Goal: Task Accomplishment & Management: Use online tool/utility

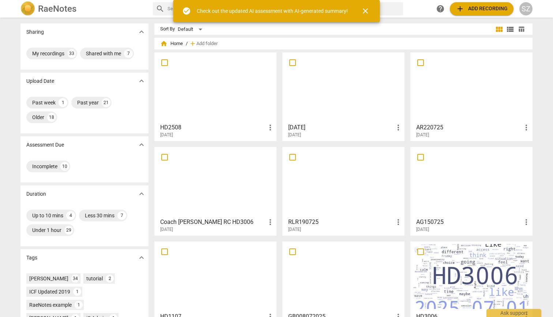
click at [224, 68] on div at bounding box center [215, 87] width 117 height 65
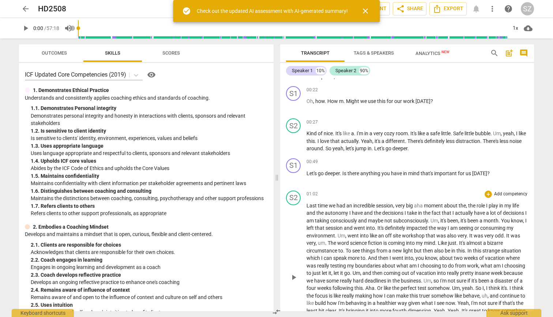
scroll to position [125, 0]
click at [272, 178] on span "play_arrow" at bounding box center [294, 176] width 9 height 9
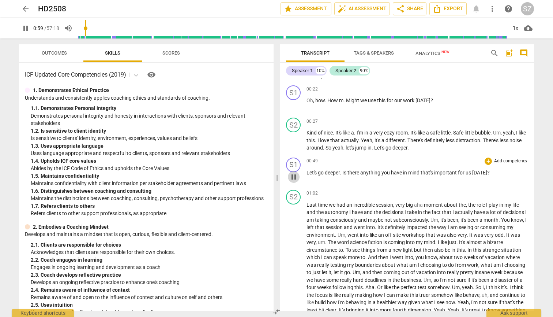
click at [272, 178] on span "pause" at bounding box center [294, 176] width 9 height 9
type input "60"
click at [272, 162] on div "+" at bounding box center [488, 160] width 7 height 7
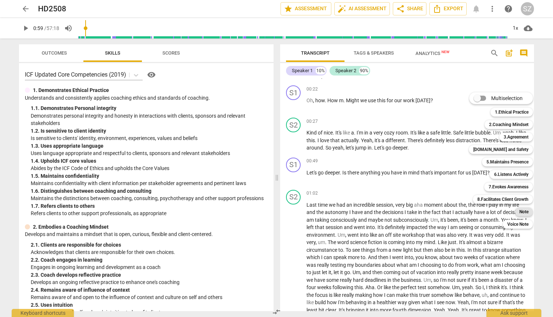
click at [272, 209] on b "Note" at bounding box center [524, 211] width 9 height 9
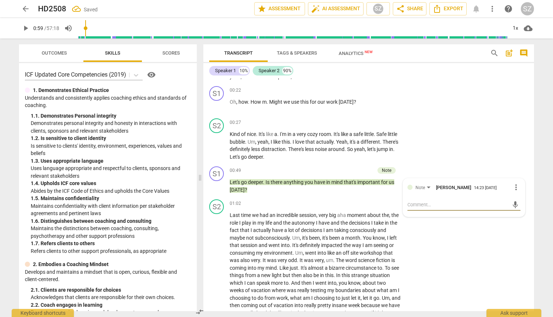
type textarea "W"
type textarea "Wa"
type textarea "Wah"
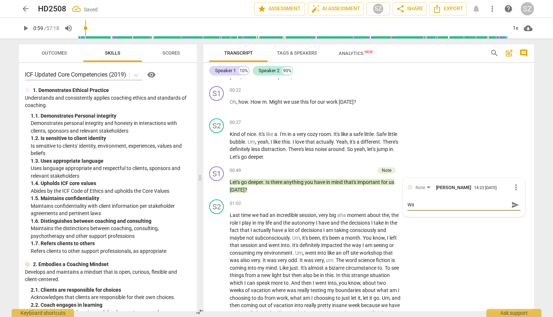
type textarea "Wah"
type textarea "Waht"
type textarea "What"
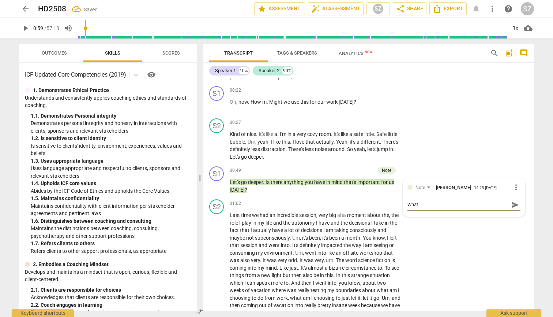
type textarea "What i"
type textarea "What is"
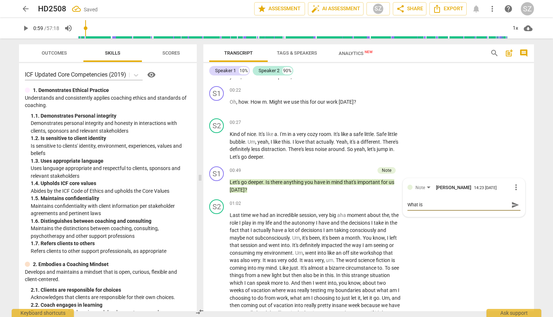
type textarea "What is"
type textarea "What is t"
type textarea "What is th"
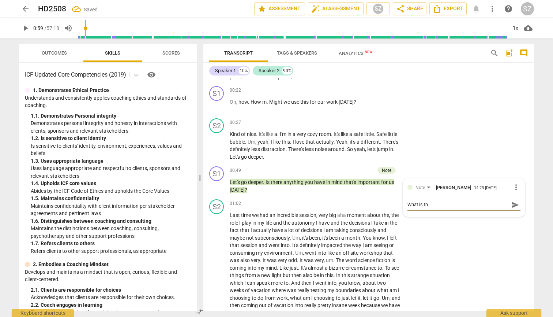
type textarea "What is the"
type textarea "What is the i"
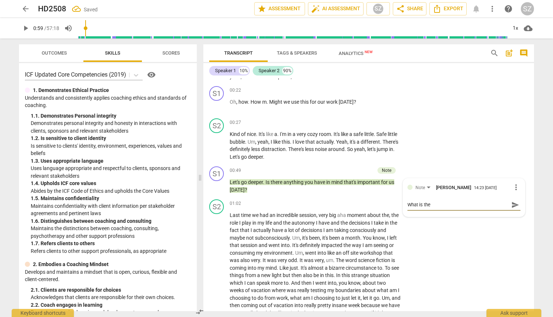
type textarea "What is the i"
type textarea "What is the im"
type textarea "What is the imp"
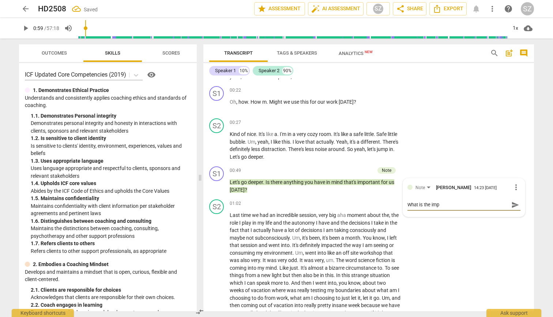
type textarea "What is the impo"
type textarea "What is the impor"
type textarea "What is the import"
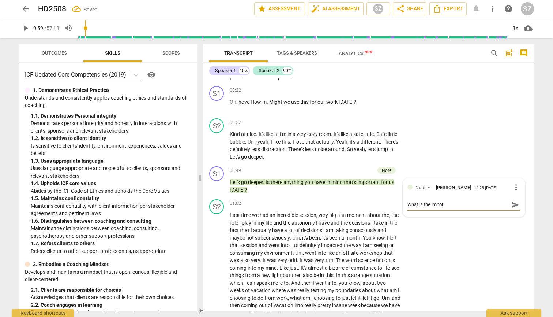
type textarea "What is the import"
type textarea "What is the importa"
type textarea "What is the importan"
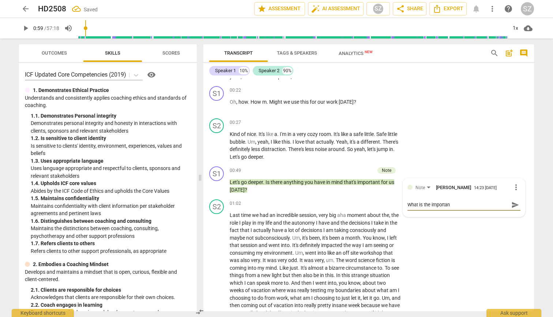
type textarea "What is the important"
type textarea "What is the important d"
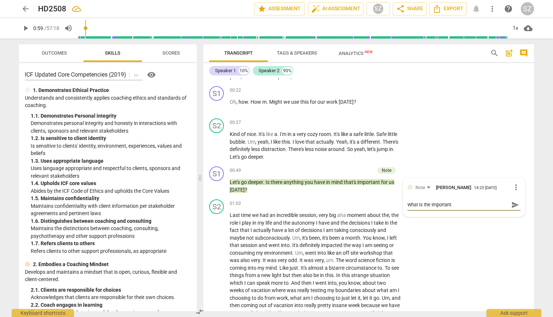
type textarea "What is the important d"
type textarea "What is the important de"
type textarea "What is the important dee"
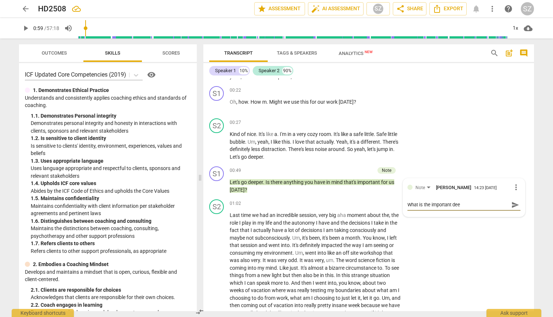
type textarea "What is the important deep"
type textarea "What is the important deep t"
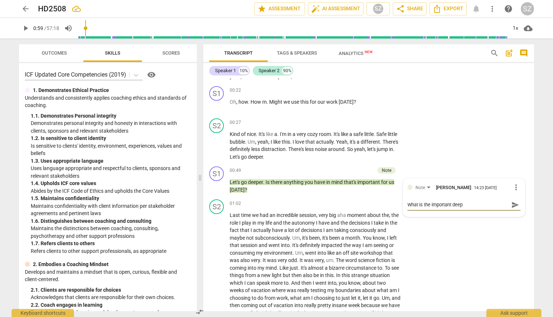
type textarea "What is the important deep t"
type textarea "What is the important deep th"
type textarea "What is the important deep thi"
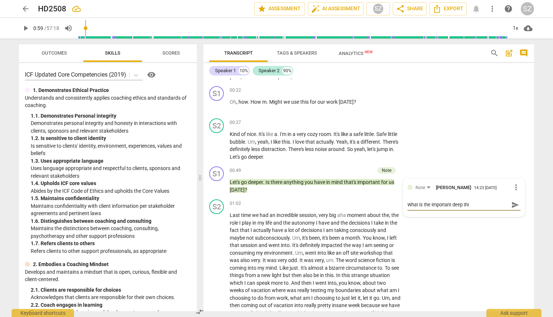
type textarea "What is the important deep thin"
type textarea "What is the important deep thing"
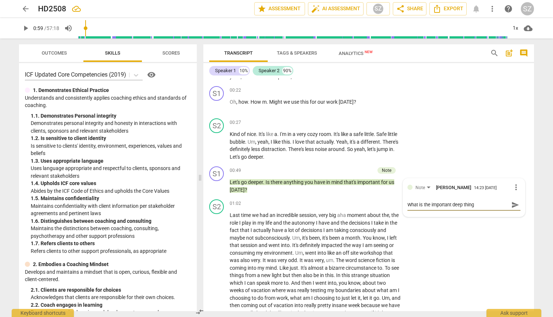
type textarea "What is the important deep thing"
type textarea "What is the important deep thing y"
type textarea "What is the important deep thing yo"
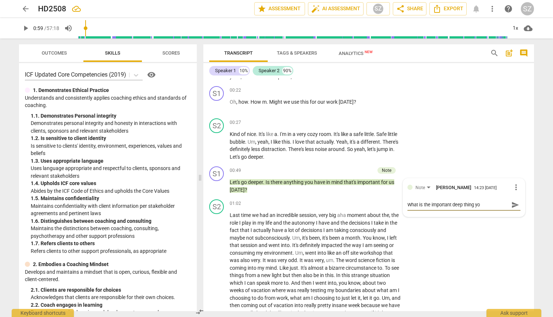
type textarea "What is the important deep thing you"
type textarea "What is the important deep thing you w"
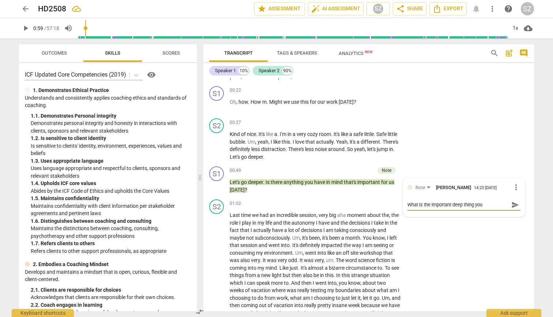
type textarea "What is the important deep thing you w"
type textarea "What is the important deep thing you wo"
type textarea "What is the important deep thing you wou"
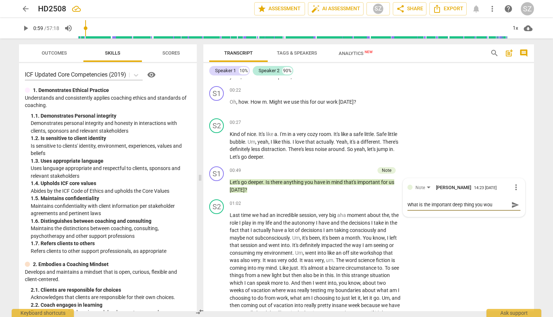
type textarea "What is the important deep thing you woul"
type textarea "What is the important deep thing you would"
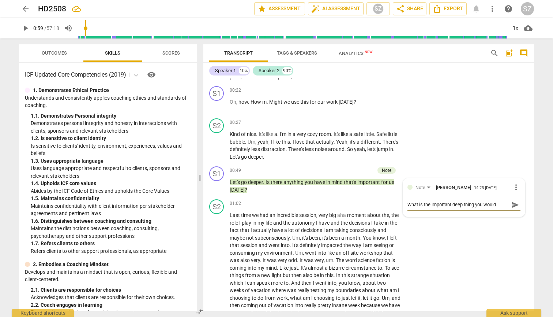
type textarea "What is the important deep thing you would"
type textarea "What is the important deep thing you would l"
type textarea "What is the important deep thing you would li"
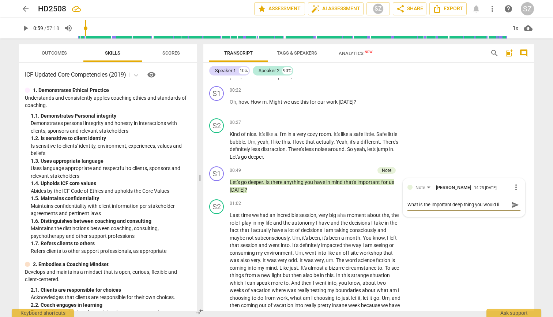
type textarea "What is the important deep thing you would lik"
type textarea "What is the important deep thing you would like"
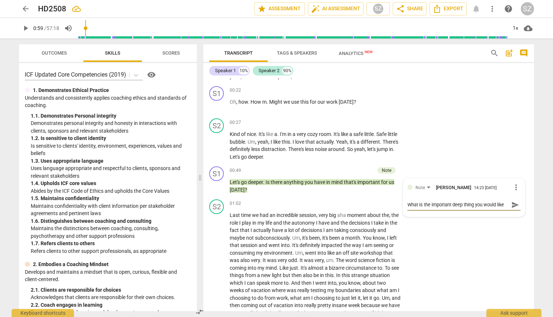
type textarea "What is the important deep thing you would like"
type textarea "What is the important deep thing you would like t"
type textarea "What is the important deep thing you would like to"
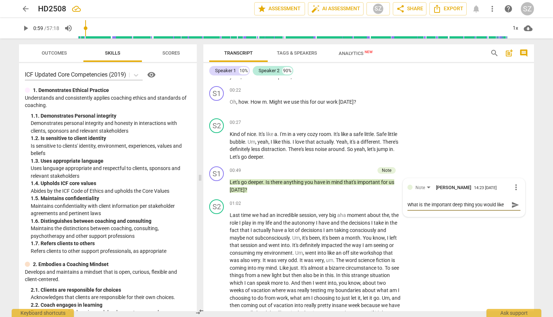
scroll to position [6, 0]
type textarea "What is the important deep thing you would like to"
type textarea "What is the important deep thing you would like to f"
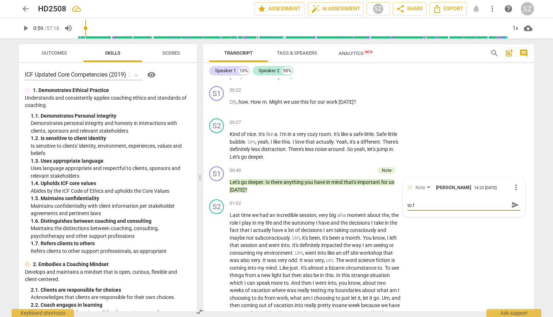
type textarea "What is the important deep thing you would like to fo"
type textarea "What is the important deep thing you would like to foc"
type textarea "What is the important deep thing you would like to focu"
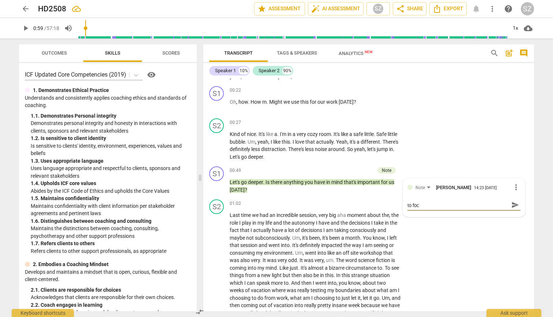
type textarea "What is the important deep thing you would like to focu"
type textarea "What is the important deep thing you would like to focus"
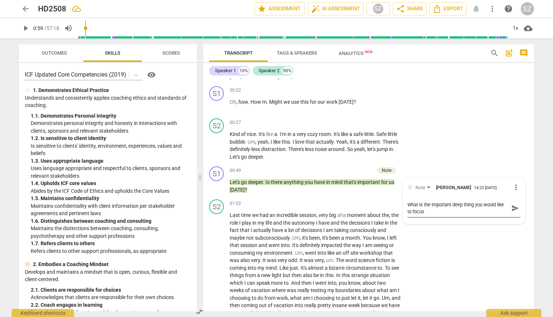
type textarea "What is the important deep thing you would like to focus"
type textarea "What is the important deep thing you would like to focus o"
type textarea "What is the important deep thing you would like to focus on"
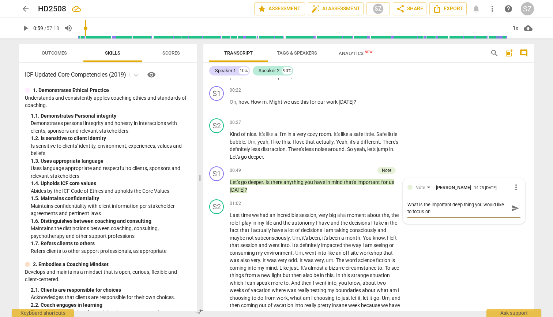
type textarea "What is the important deep thing you would like to focus on?"
click at [272, 208] on span "send" at bounding box center [516, 208] width 8 height 8
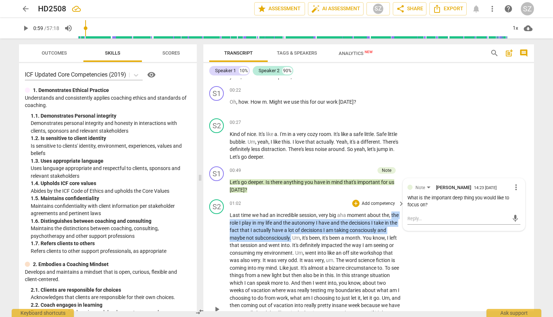
drag, startPoint x: 230, startPoint y: 222, endPoint x: 292, endPoint y: 236, distance: 63.4
click at [272, 236] on p "Last time we had an incredible session , very big aha moment about the , the ro…" at bounding box center [315, 308] width 171 height 195
click at [272, 229] on icon "button" at bounding box center [309, 225] width 7 height 9
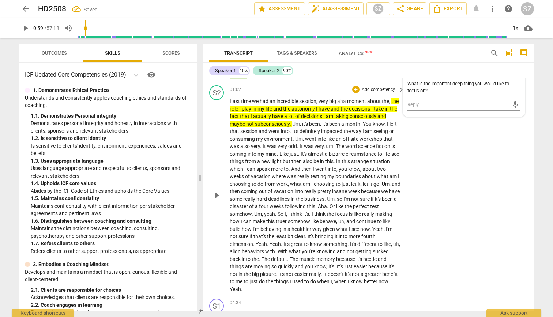
scroll to position [239, 0]
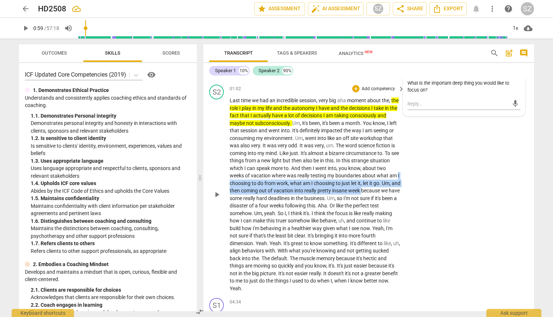
drag, startPoint x: 239, startPoint y: 181, endPoint x: 389, endPoint y: 187, distance: 150.5
click at [272, 187] on p "Last time we had an incredible session , very big aha moment about the , the ro…" at bounding box center [315, 194] width 171 height 195
click at [272, 176] on icon "button" at bounding box center [398, 175] width 4 height 5
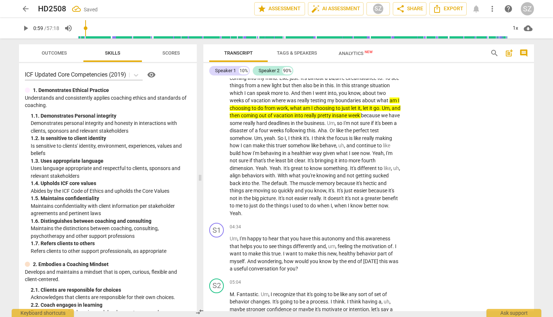
scroll to position [315, 0]
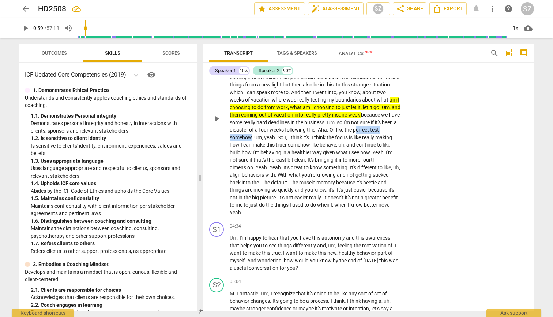
drag, startPoint x: 240, startPoint y: 134, endPoint x: 287, endPoint y: 135, distance: 47.2
click at [272, 135] on p "Last time we had an incredible session , very big aha moment about the , the ro…" at bounding box center [315, 118] width 171 height 195
click at [272, 122] on icon "button" at bounding box center [304, 122] width 4 height 5
drag, startPoint x: 280, startPoint y: 142, endPoint x: 378, endPoint y: 141, distance: 98.8
click at [272, 141] on p "Last time we had an incredible session , very big aha moment about the , the ro…" at bounding box center [315, 118] width 171 height 195
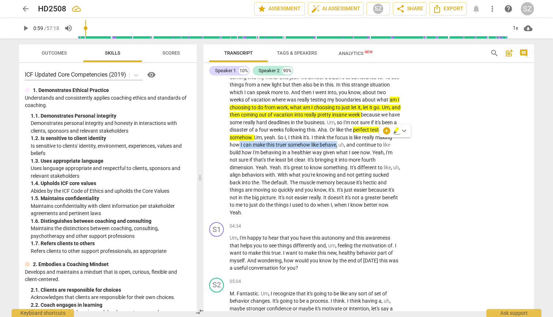
click at [272, 130] on icon "button" at bounding box center [397, 129] width 4 height 5
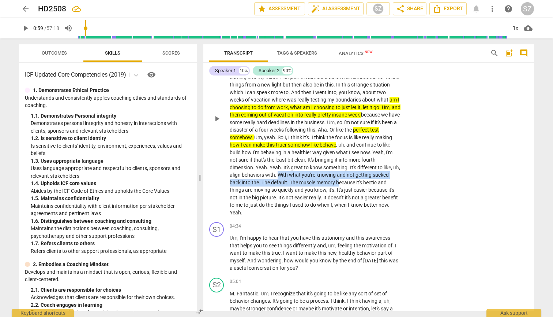
drag, startPoint x: 298, startPoint y: 170, endPoint x: 357, endPoint y: 176, distance: 60.0
click at [272, 176] on p "Last time we had an incredible session , very big aha moment about the , the ro…" at bounding box center [315, 118] width 171 height 195
click at [272, 168] on icon "button" at bounding box center [392, 167] width 7 height 9
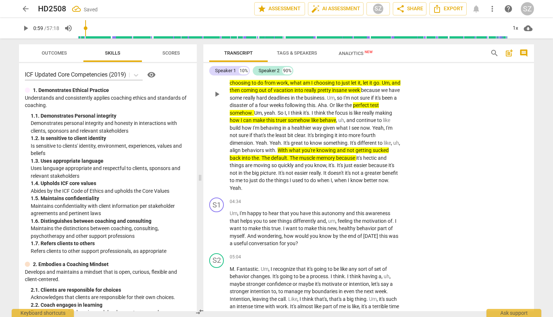
scroll to position [340, 0]
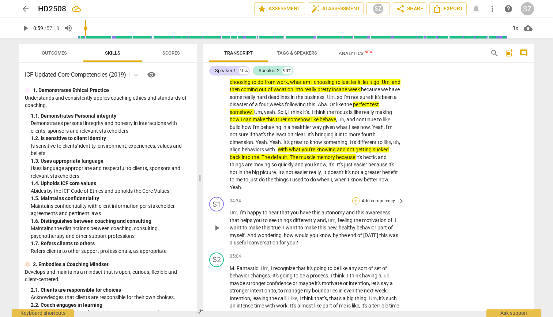
click at [272, 197] on div "+" at bounding box center [355, 200] width 7 height 7
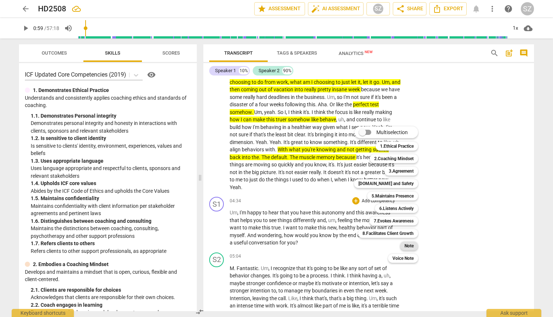
click at [272, 243] on div "Note" at bounding box center [409, 245] width 18 height 9
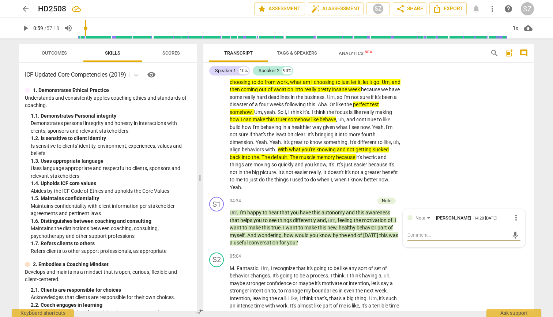
type textarea "W"
type textarea "B"
type textarea "BL"
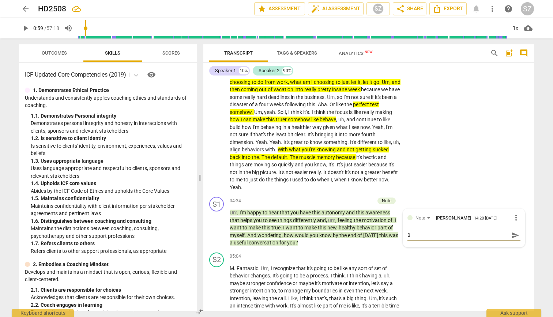
type textarea "BL"
type textarea "BL +"
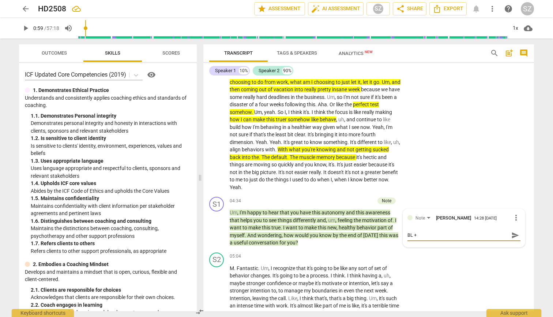
type textarea "BL ++"
type textarea "BL ++ w"
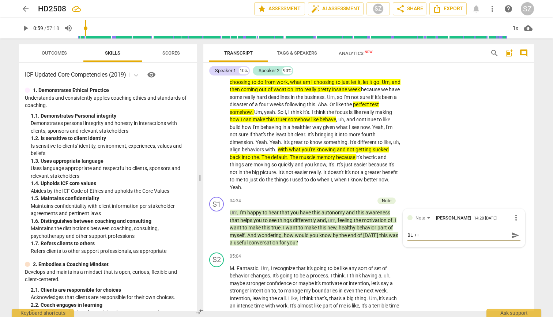
type textarea "BL ++ w"
type textarea "BL ++ wh"
type textarea "BL ++ wha"
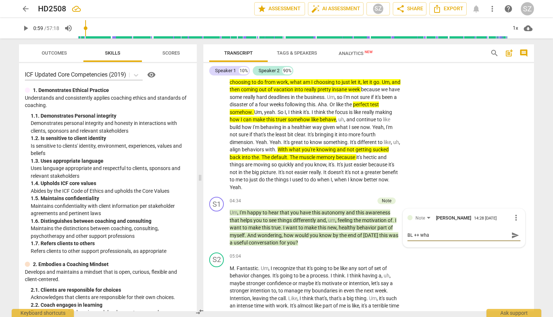
type textarea "BL ++ what"
type textarea "BL ++ what w"
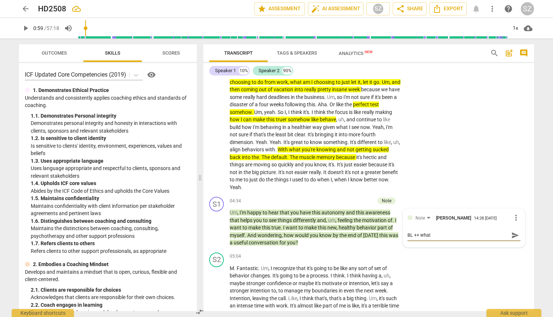
type textarea "BL ++ what w"
type textarea "BL ++ what wo"
type textarea "BL ++ what wou"
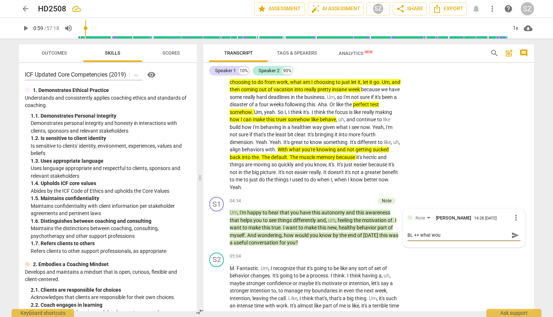
type textarea "BL ++ what woul"
type textarea "BL ++ what would"
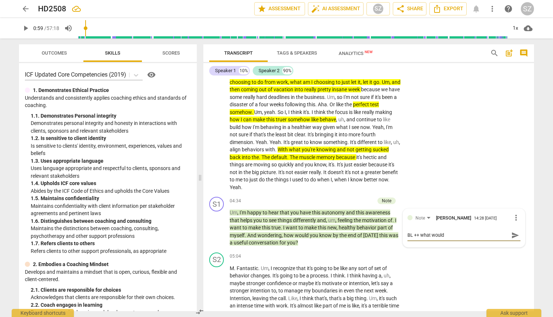
type textarea "BL ++ what would"
type textarea "BL ++ what would i"
type textarea "BL ++ what would it"
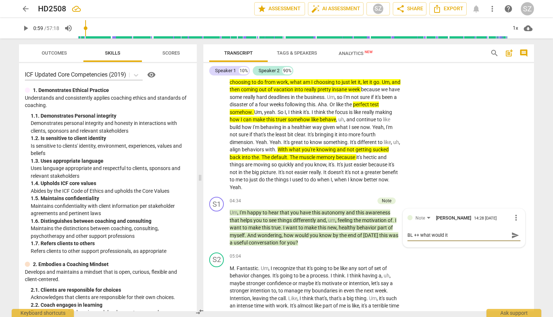
type textarea "BL ++ what would it"
type textarea "BL ++ what would it g"
type textarea "BL ++ what would it gi"
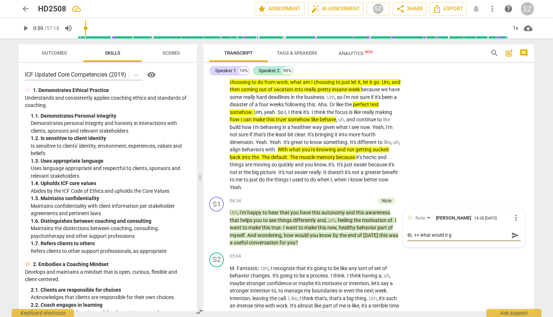
type textarea "BL ++ what would it gi"
type textarea "BL ++ what would it giv"
type textarea "BL ++ what would it give"
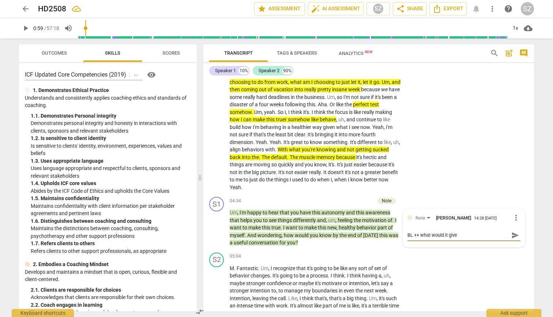
type textarea "BL ++ what would it give"
type textarea "BL ++ what would it give y"
type textarea "BL ++ what would it give yo"
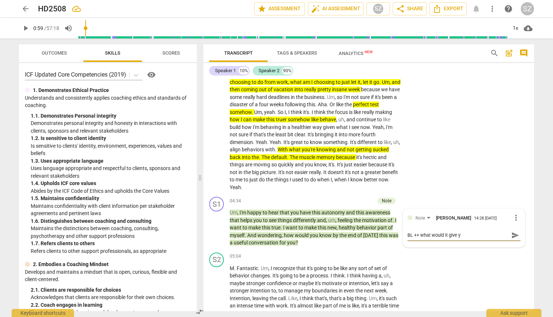
type textarea "BL ++ what would it give yo"
type textarea "BL ++ what would it give you"
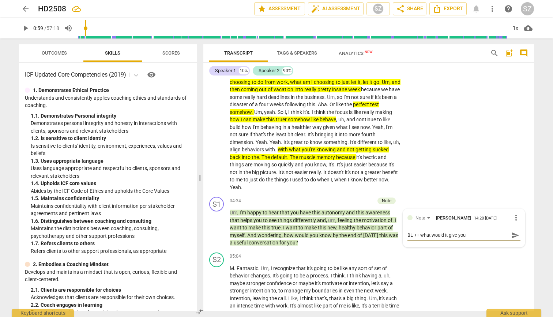
type textarea "BL ++ what would it give you t"
type textarea "BL ++ what would it give you to"
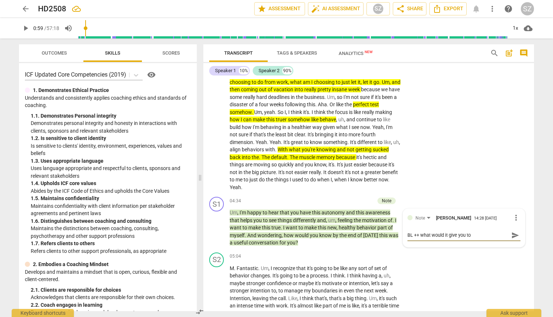
type textarea "BL ++ what would it give you to"
type textarea "BL ++ what would it give you to s"
type textarea "BL ++ what would it give you to sh"
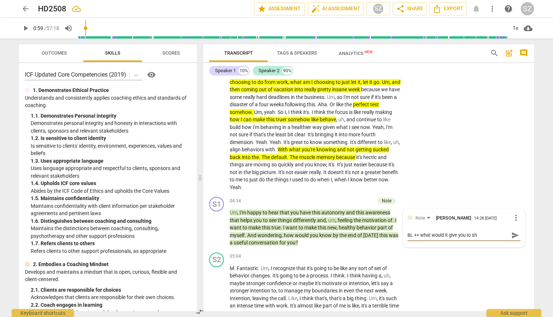
type textarea "BL ++ what would it give you to sho"
type textarea "BL ++ what would it give you to show"
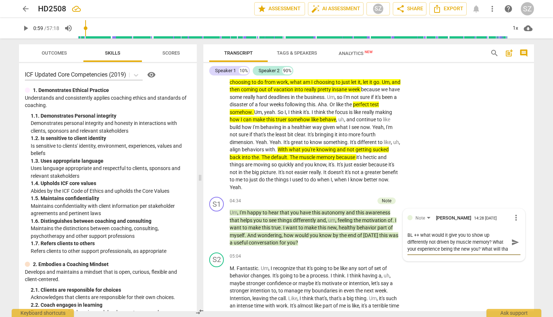
scroll to position [6, 0]
click at [272, 238] on span "send" at bounding box center [516, 242] width 8 height 8
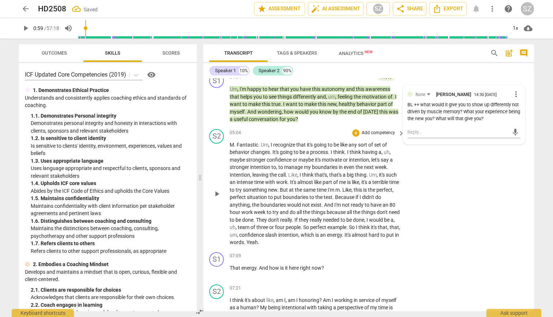
scroll to position [466, 0]
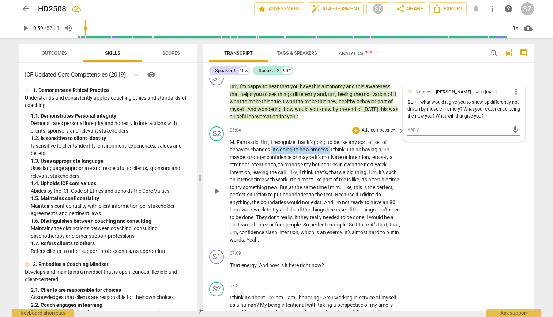
drag, startPoint x: 272, startPoint y: 143, endPoint x: 331, endPoint y: 144, distance: 58.6
click at [272, 144] on p "M . Fantastic . Um , I recognize that it's going to be like any sort of set of …" at bounding box center [315, 190] width 171 height 105
click at [272, 134] on icon "button" at bounding box center [348, 132] width 7 height 9
drag, startPoint x: 249, startPoint y: 158, endPoint x: 266, endPoint y: 158, distance: 17.6
click at [266, 158] on p "M . Fantastic . Um , I recognize that it's going to be like any sort of set of …" at bounding box center [315, 190] width 171 height 105
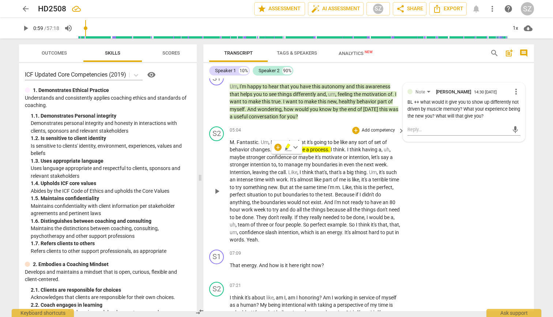
click at [228, 156] on div "play_arrow pause" at bounding box center [220, 191] width 19 height 100
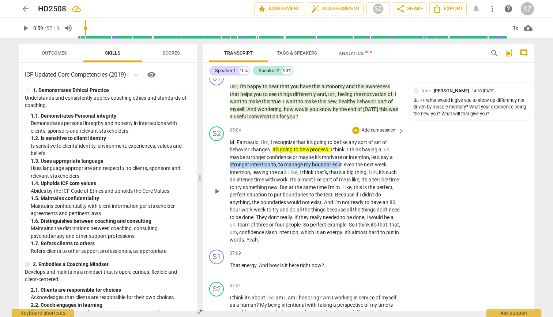
drag, startPoint x: 230, startPoint y: 156, endPoint x: 340, endPoint y: 153, distance: 110.6
click at [272, 153] on p "M . Fantastic . Um , I recognize that it's going to be like any sort of set of …" at bounding box center [315, 190] width 171 height 105
click at [272, 143] on icon "button" at bounding box center [360, 147] width 7 height 9
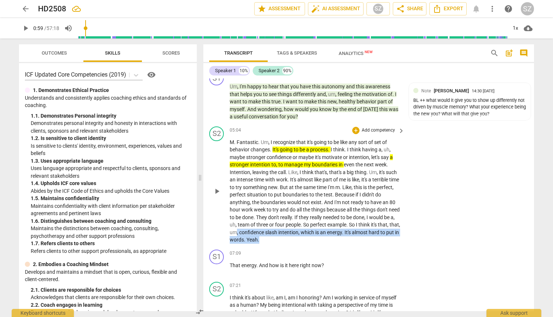
drag, startPoint x: 259, startPoint y: 224, endPoint x: 306, endPoint y: 228, distance: 47.0
click at [272, 228] on p "M . Fantastic . Um , I recognize that it's going to be like any sort of set of …" at bounding box center [315, 190] width 171 height 105
click at [272, 222] on icon "button" at bounding box center [306, 220] width 7 height 9
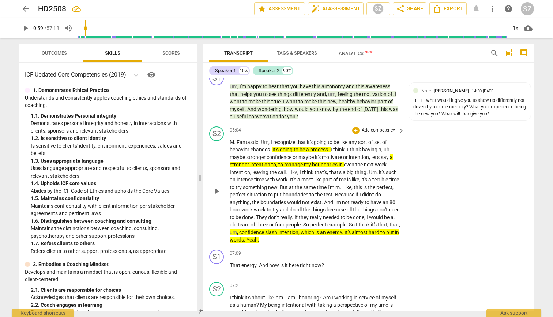
scroll to position [498, 0]
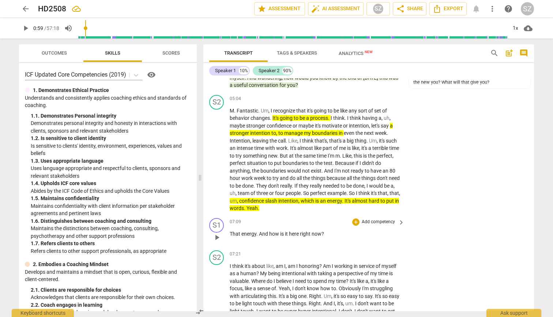
click at [272, 218] on div "+ Add competency" at bounding box center [374, 221] width 44 height 7
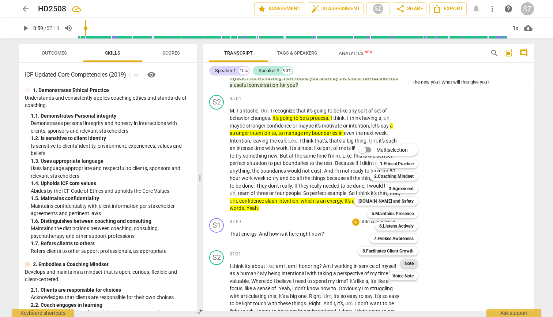
click at [272, 261] on b "Note" at bounding box center [409, 263] width 9 height 9
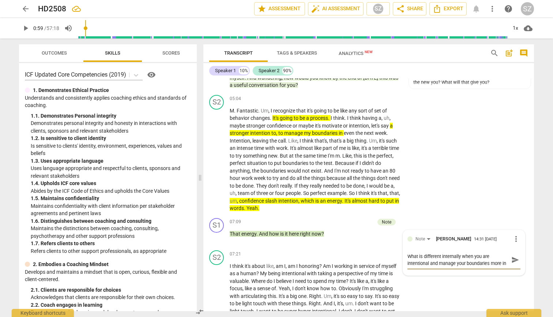
scroll to position [6, 0]
click at [272, 255] on span "send" at bounding box center [516, 259] width 8 height 8
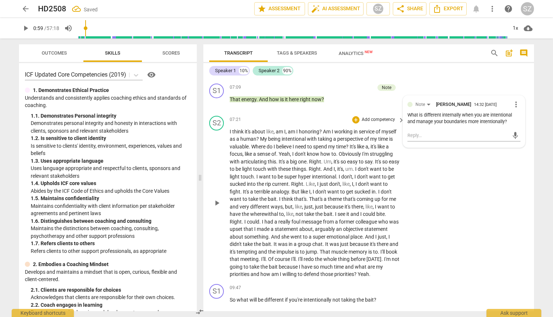
scroll to position [640, 0]
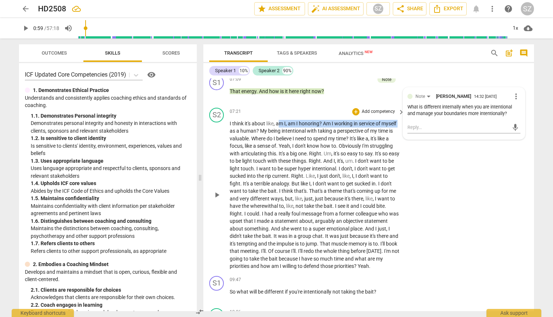
drag, startPoint x: 280, startPoint y: 114, endPoint x: 401, endPoint y: 115, distance: 120.8
click at [272, 120] on div "I think it's about like , am I , am I honoring ? Am I working in service of mys…" at bounding box center [318, 195] width 176 height 150
click at [272, 105] on icon "button" at bounding box center [416, 105] width 3 height 3
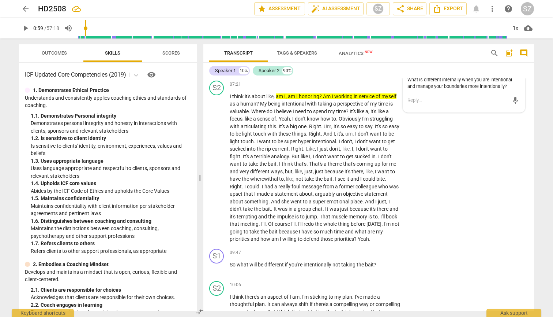
scroll to position [671, 0]
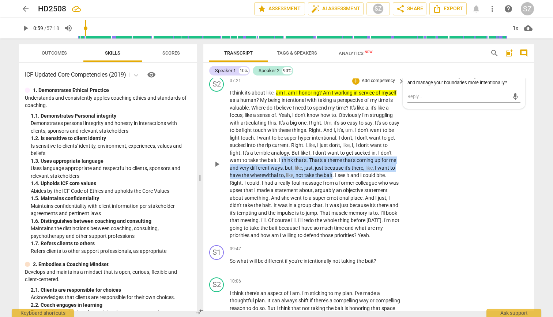
drag, startPoint x: 280, startPoint y: 149, endPoint x: 332, endPoint y: 163, distance: 53.9
click at [272, 163] on p "I think it's about like , am I , am I honoring ? Am I working in service of mys…" at bounding box center [315, 164] width 171 height 150
click at [272, 154] on icon "button" at bounding box center [349, 153] width 7 height 9
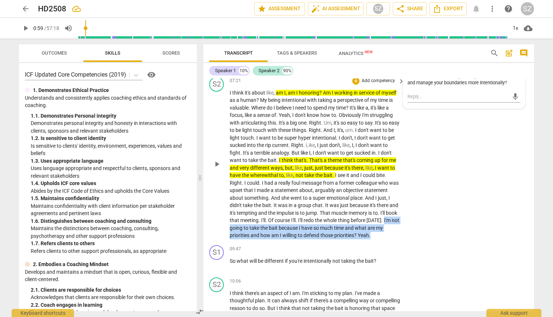
drag, startPoint x: 254, startPoint y: 217, endPoint x: 323, endPoint y: 229, distance: 69.9
click at [272, 229] on p "I think it's about like , am I , am I honoring ? Am I working in service of mys…" at bounding box center [315, 164] width 171 height 150
click at [261, 220] on icon "button" at bounding box center [258, 219] width 7 height 9
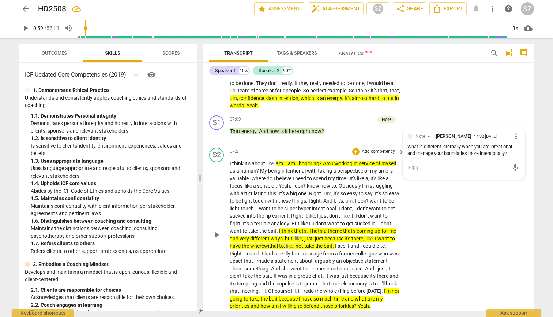
scroll to position [601, 0]
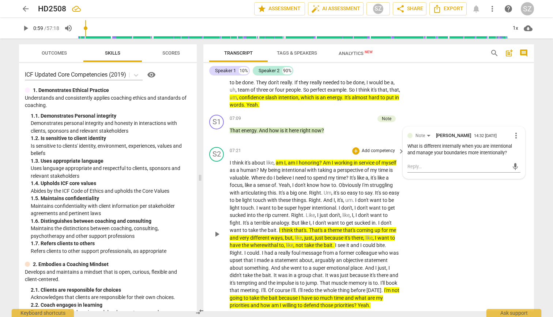
click at [272, 212] on div "S2 play_arrow pause 07:21 + Add competency keyboard_arrow_right I think it's ab…" at bounding box center [369, 228] width 331 height 168
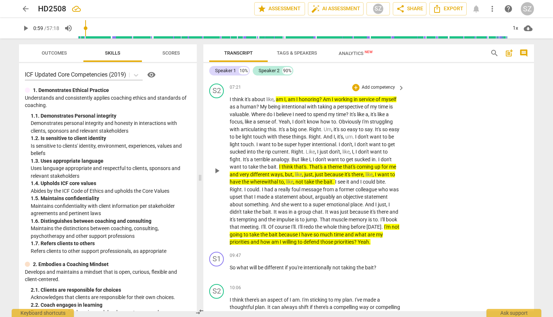
scroll to position [665, 0]
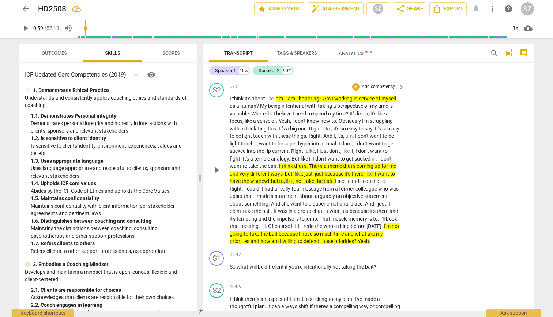
click at [272, 238] on span "priorities" at bounding box center [345, 241] width 20 height 6
click at [272, 231] on span "what" at bounding box center [361, 234] width 13 height 6
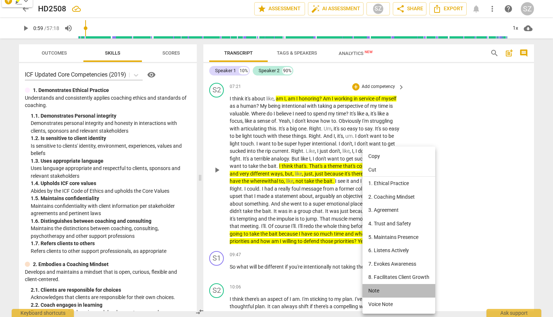
click at [272, 277] on li "Note" at bounding box center [399, 291] width 73 height 14
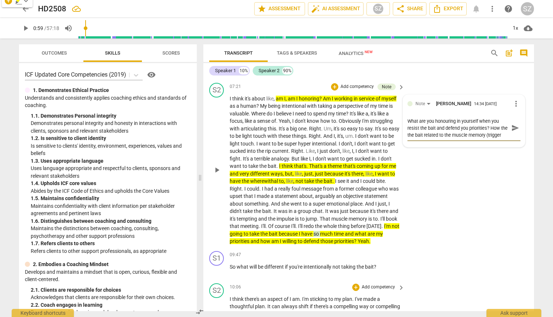
scroll to position [6, 0]
drag, startPoint x: 447, startPoint y: 118, endPoint x: 431, endPoint y: 119, distance: 15.8
click at [272, 119] on textarea "What are you honouring in yourself when you resist the bait and defend you prio…" at bounding box center [458, 127] width 101 height 21
click at [272, 126] on textarea "What are you honouring in yourself when you resist the bait and defend you prio…" at bounding box center [458, 127] width 101 height 21
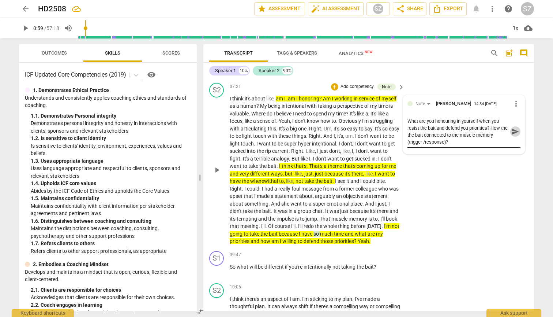
click at [272, 127] on span "send" at bounding box center [516, 131] width 8 height 8
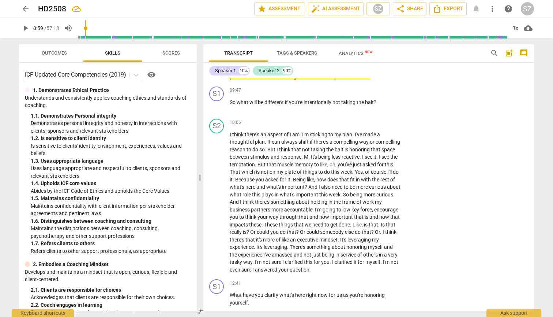
scroll to position [830, 0]
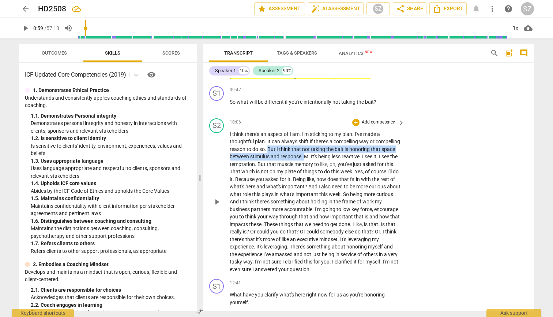
drag, startPoint x: 296, startPoint y: 142, endPoint x: 329, endPoint y: 148, distance: 34.1
click at [272, 148] on p "I think there's an aspect of I am . I'm sticking to my plan . I've made a thoug…" at bounding box center [315, 201] width 171 height 143
click at [272, 140] on icon "button" at bounding box center [346, 140] width 7 height 9
drag, startPoint x: 329, startPoint y: 151, endPoint x: 388, endPoint y: 151, distance: 58.9
click at [272, 151] on p "I think there's an aspect of I am . I'm sticking to my plan . I've made a thoug…" at bounding box center [315, 201] width 171 height 143
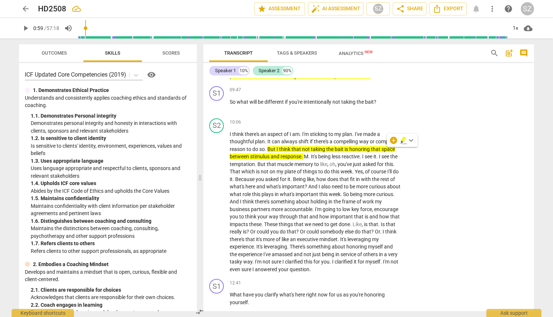
click at [272, 140] on div "+ keyboard_arrow_down" at bounding box center [402, 140] width 31 height 13
click at [272, 141] on icon "button" at bounding box center [404, 139] width 4 height 5
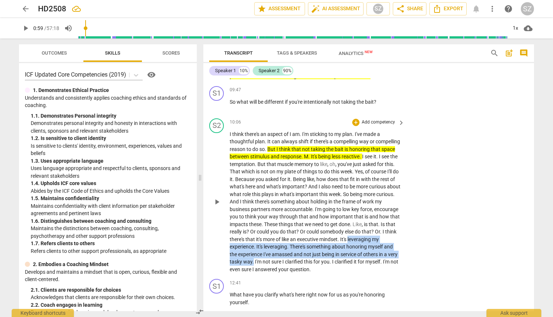
drag, startPoint x: 229, startPoint y: 238, endPoint x: 313, endPoint y: 250, distance: 84.0
click at [272, 250] on div "S2 play_arrow pause 10:06 + Add competency keyboard_arrow_right I think there's…" at bounding box center [369, 195] width 331 height 161
click at [272, 241] on icon "button" at bounding box center [331, 241] width 4 height 5
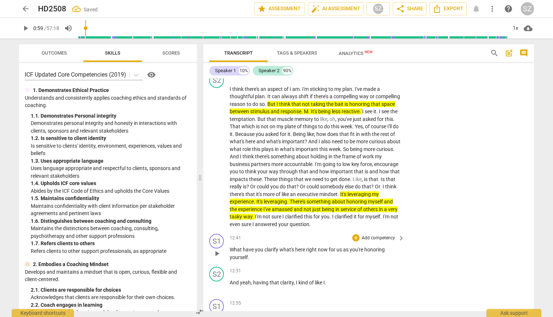
scroll to position [877, 0]
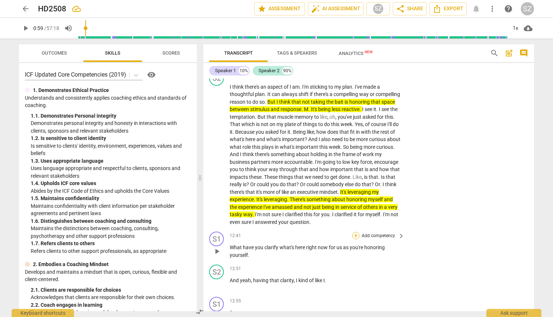
click at [272, 232] on div "+" at bounding box center [355, 235] width 7 height 7
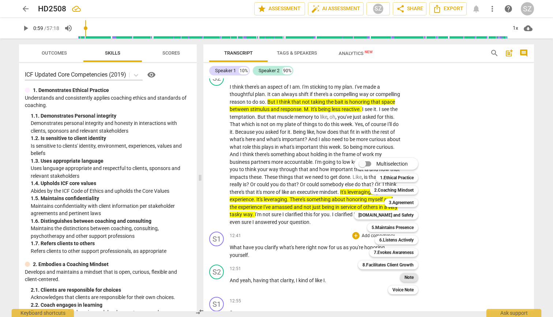
click at [272, 274] on b "Note" at bounding box center [409, 277] width 9 height 9
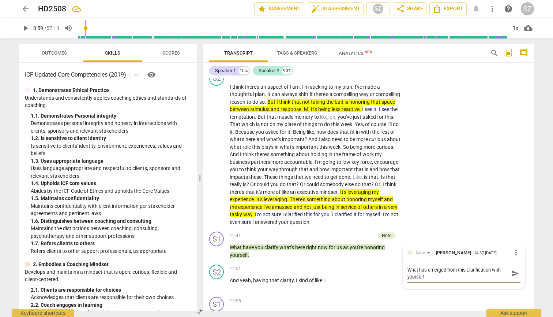
scroll to position [0, 0]
click at [272, 269] on span "send" at bounding box center [516, 273] width 8 height 8
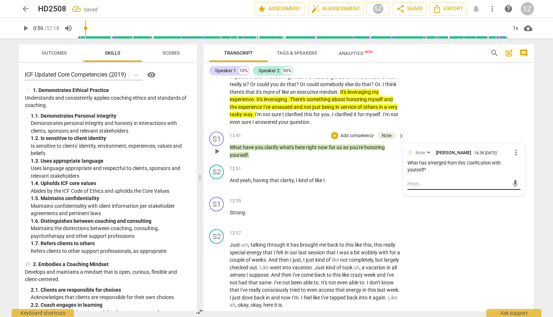
scroll to position [977, 0]
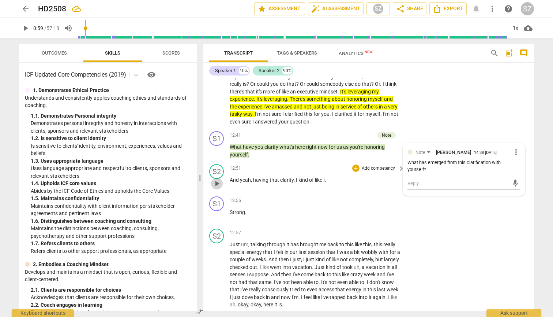
click at [215, 179] on span "play_arrow" at bounding box center [217, 183] width 9 height 9
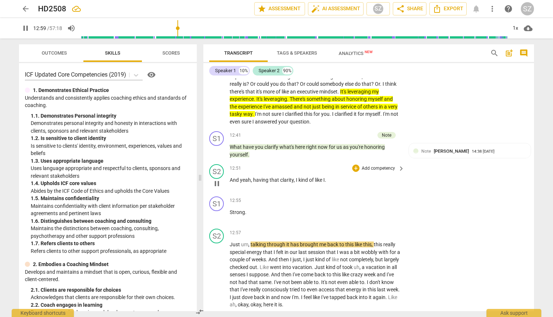
click at [216, 179] on span "pause" at bounding box center [217, 183] width 9 height 9
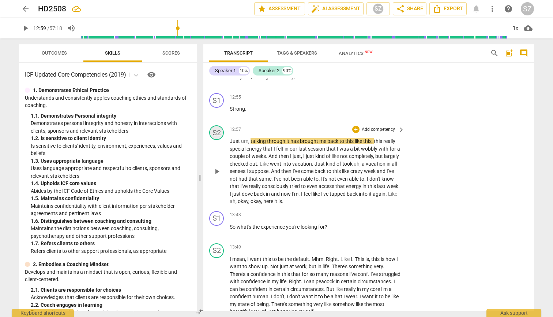
scroll to position [1089, 0]
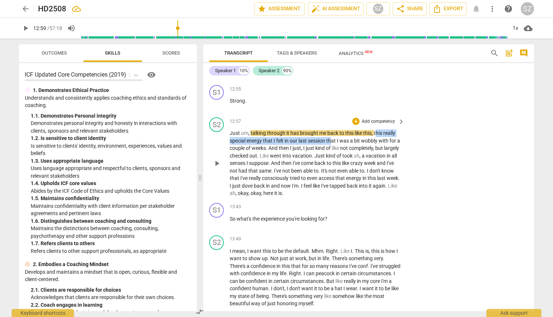
drag, startPoint x: 376, startPoint y: 123, endPoint x: 332, endPoint y: 131, distance: 44.7
click at [272, 131] on p "Just um , talking through it has brought me back to this like this , this reall…" at bounding box center [315, 163] width 171 height 68
click at [272, 122] on icon "button" at bounding box center [353, 122] width 3 height 3
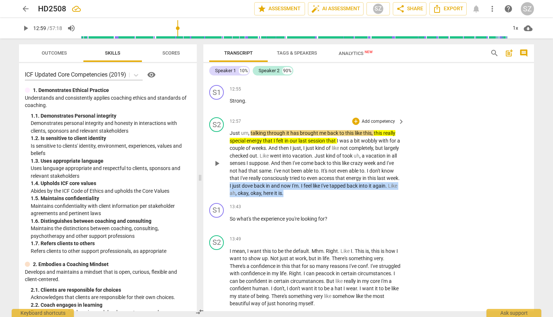
drag, startPoint x: 262, startPoint y: 175, endPoint x: 329, endPoint y: 185, distance: 67.4
click at [272, 185] on p "Just um , talking through it has brought me back to this like this , this reall…" at bounding box center [315, 163] width 171 height 68
click at [272, 174] on icon "button" at bounding box center [340, 172] width 7 height 9
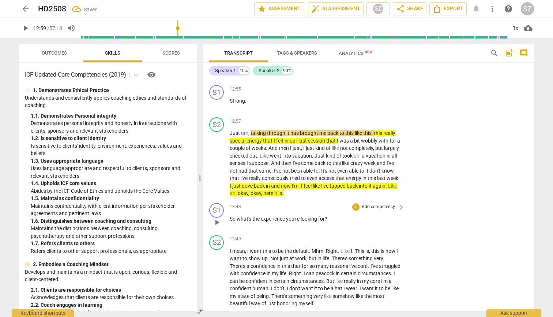
click at [272, 216] on span "you're" at bounding box center [293, 219] width 15 height 6
drag, startPoint x: 230, startPoint y: 207, endPoint x: 322, endPoint y: 207, distance: 91.5
click at [272, 215] on p "So what's the experience you're looking for ?" at bounding box center [315, 219] width 171 height 8
click at [272, 204] on p "Add competency" at bounding box center [378, 207] width 35 height 7
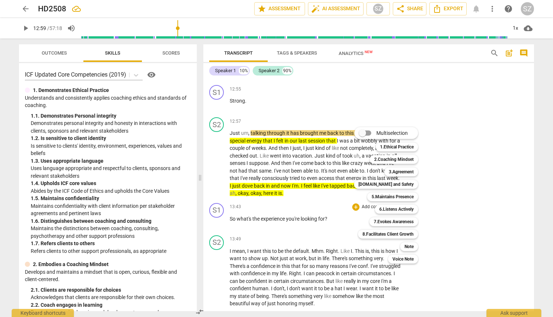
click at [272, 197] on div "Multiselection m 1.Ethical Practice 1 2.Coaching Mindset 2 3.Agreement 3 4.Trus…" at bounding box center [391, 195] width 81 height 140
click at [272, 244] on b "Note" at bounding box center [409, 246] width 9 height 9
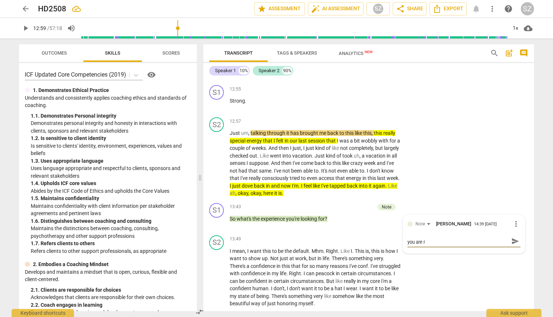
scroll to position [0, 0]
click at [272, 240] on span "send" at bounding box center [516, 244] width 8 height 8
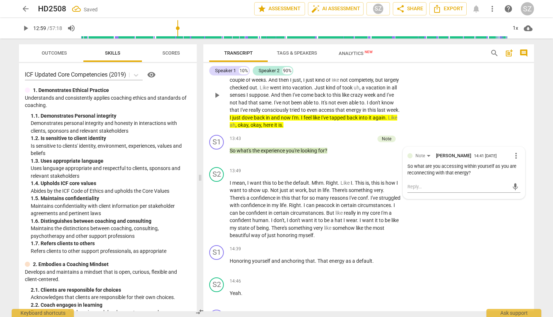
scroll to position [1161, 0]
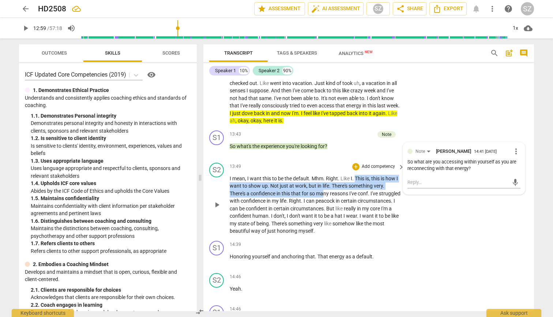
drag, startPoint x: 357, startPoint y: 168, endPoint x: 324, endPoint y: 177, distance: 33.8
click at [272, 177] on p "I mean , I want this to be the default . Mhm . Right . Like I . This is , this …" at bounding box center [315, 205] width 171 height 60
click at [272, 190] on span "for" at bounding box center [306, 193] width 8 height 6
drag, startPoint x: 356, startPoint y: 166, endPoint x: 335, endPoint y: 175, distance: 22.6
click at [272, 175] on p "I mean , I want this to be the default . Mhm . Right . Like I . This is , this …" at bounding box center [315, 205] width 171 height 60
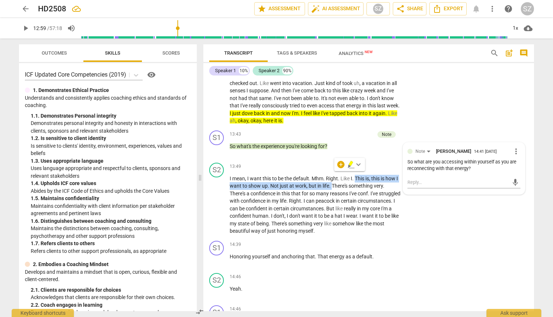
click at [272, 164] on icon "button" at bounding box center [351, 164] width 7 height 9
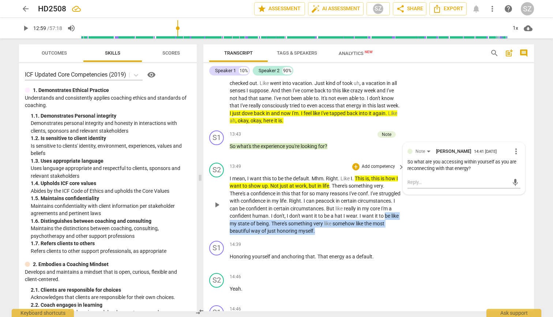
drag, startPoint x: 252, startPoint y: 211, endPoint x: 351, endPoint y: 219, distance: 99.9
click at [272, 219] on p "I mean , I want this to be the default . Mhm . Right . Like I . This is , this …" at bounding box center [315, 205] width 171 height 60
click at [272, 208] on icon "button" at bounding box center [362, 207] width 4 height 5
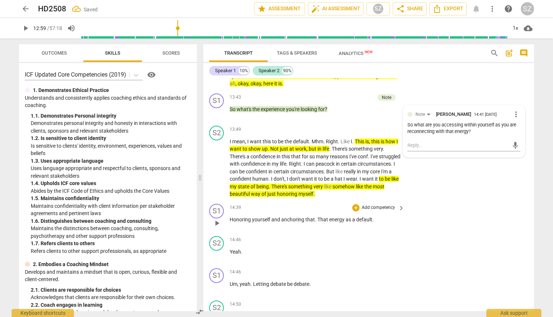
scroll to position [1217, 0]
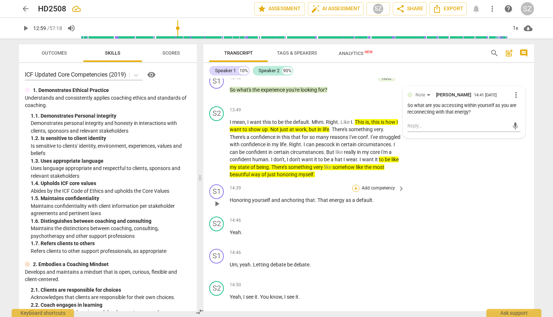
click at [272, 184] on div "+" at bounding box center [355, 187] width 7 height 7
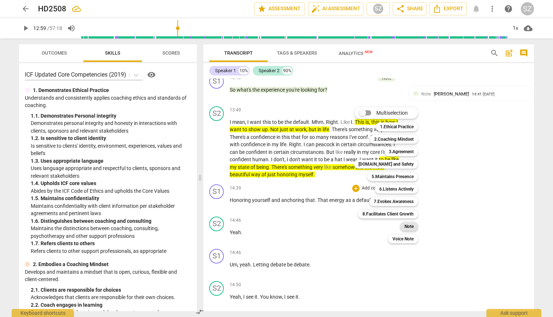
click at [272, 227] on b "Note" at bounding box center [409, 226] width 9 height 9
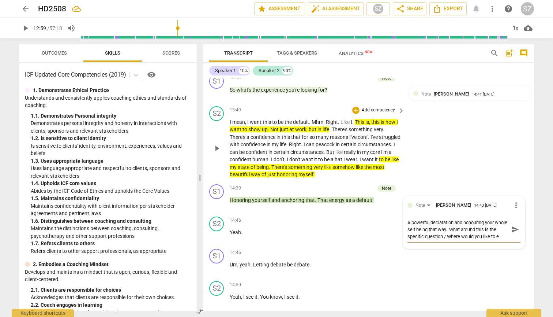
scroll to position [6, 0]
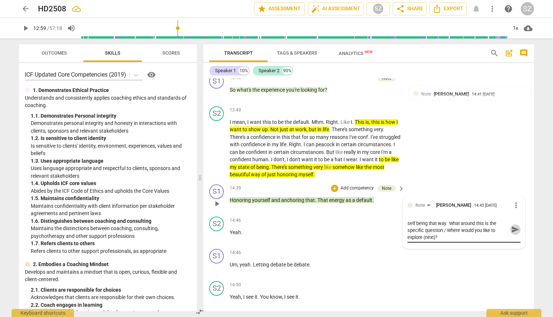
click at [272, 225] on span "send" at bounding box center [516, 229] width 8 height 8
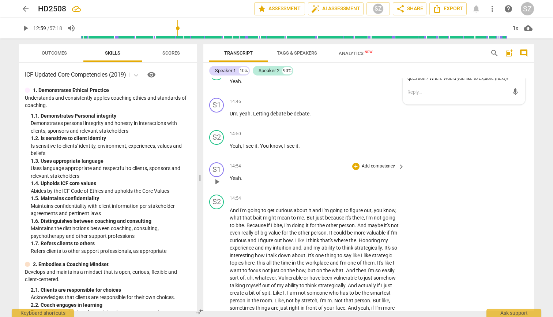
scroll to position [1377, 0]
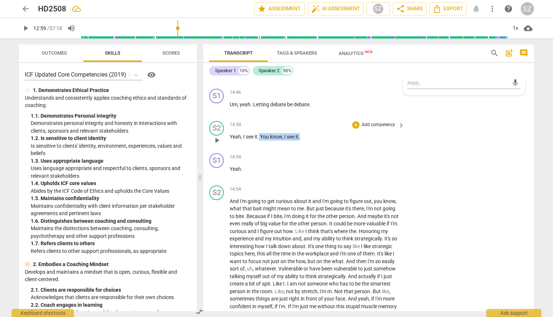
drag, startPoint x: 260, startPoint y: 122, endPoint x: 301, endPoint y: 122, distance: 41.0
click at [272, 133] on p "Yeah , I see it . You know , I see it ." at bounding box center [315, 137] width 171 height 8
click at [272, 153] on div "+" at bounding box center [355, 156] width 7 height 7
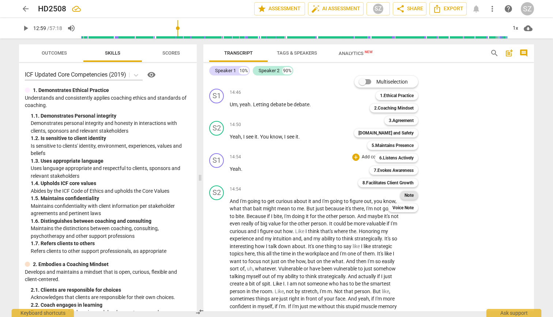
click at [272, 193] on b "Note" at bounding box center [409, 195] width 9 height 9
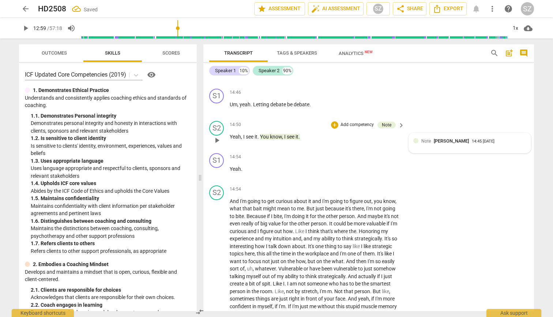
click at [272, 138] on span "[PERSON_NAME]" at bounding box center [451, 140] width 35 height 5
click at [272, 155] on span "send" at bounding box center [516, 159] width 8 height 8
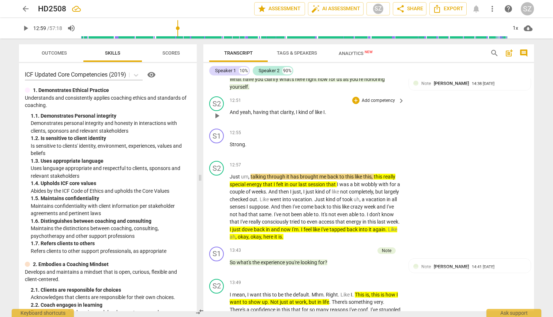
scroll to position [1046, 0]
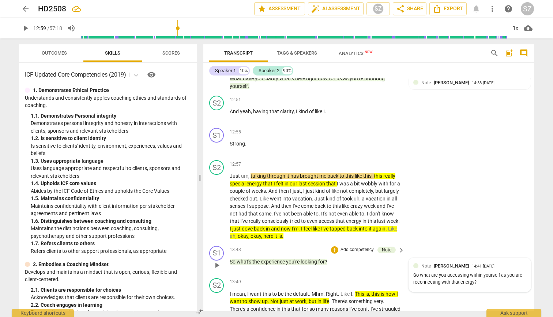
click at [272, 272] on div "So what are you accessing within yourself as you are reconnecting with that ene…" at bounding box center [470, 279] width 113 height 14
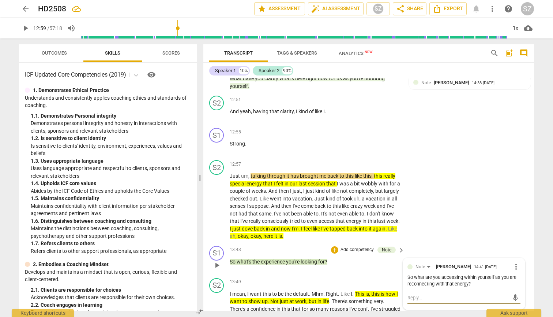
click at [272, 277] on textarea at bounding box center [458, 297] width 101 height 7
click at [272, 277] on span "send" at bounding box center [516, 298] width 8 height 8
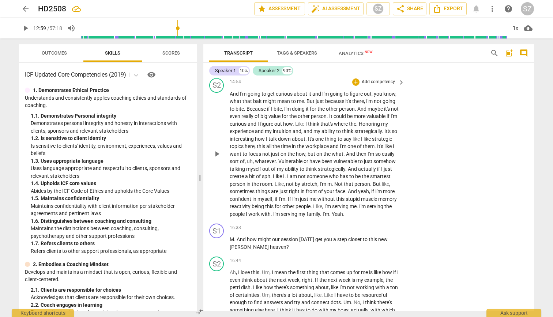
scroll to position [1495, 0]
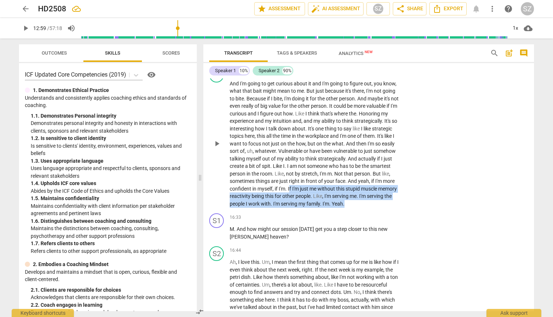
drag, startPoint x: 329, startPoint y: 174, endPoint x: 362, endPoint y: 192, distance: 36.9
click at [272, 192] on p "And I'm going to get curious about it and I'm going to figure out , you know , …" at bounding box center [315, 144] width 171 height 128
click at [260, 183] on icon "button" at bounding box center [259, 184] width 4 height 5
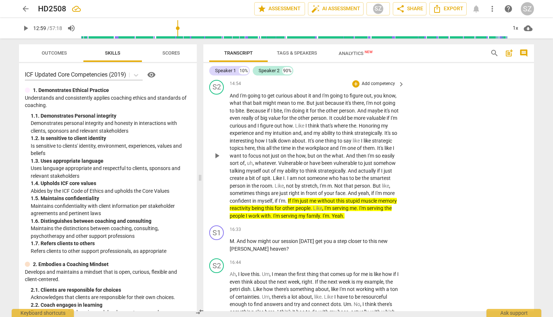
scroll to position [1483, 0]
click at [272, 225] on div "+" at bounding box center [355, 228] width 7 height 7
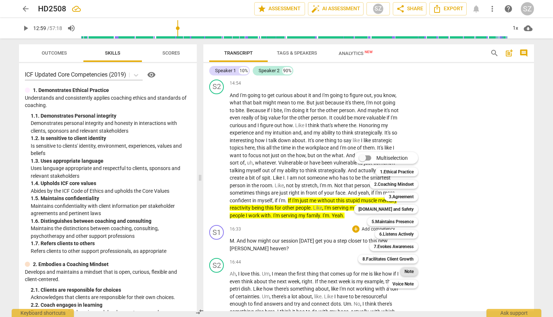
click at [272, 269] on b "Note" at bounding box center [409, 271] width 9 height 9
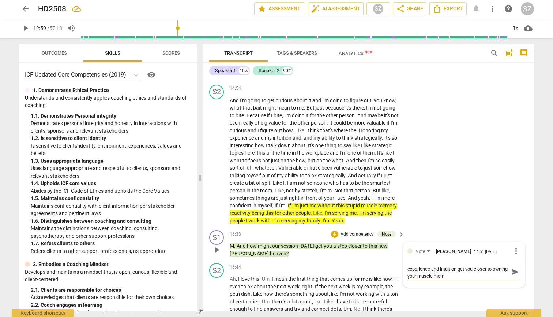
scroll to position [0, 0]
click at [272, 271] on span "send" at bounding box center [515, 275] width 11 height 9
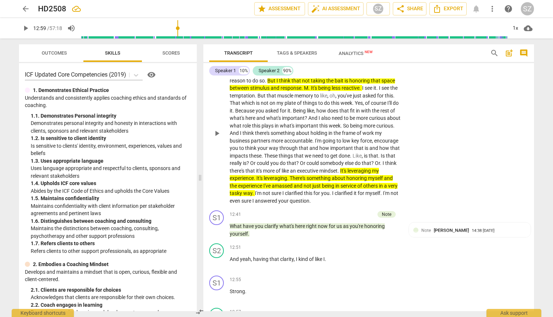
scroll to position [901, 0]
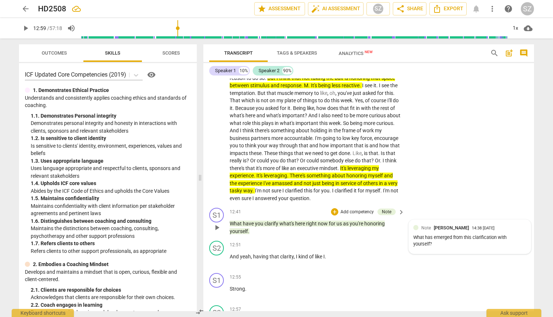
click at [272, 237] on div "What has emerged from this clarification with yourself?" at bounding box center [470, 241] width 113 height 14
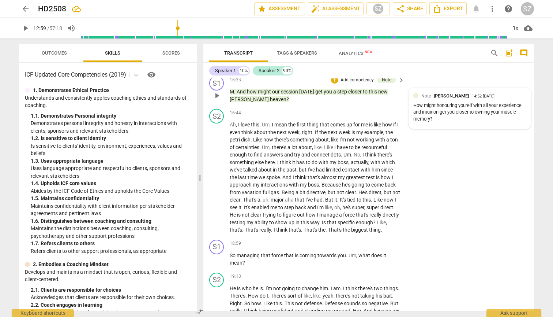
scroll to position [1635, 0]
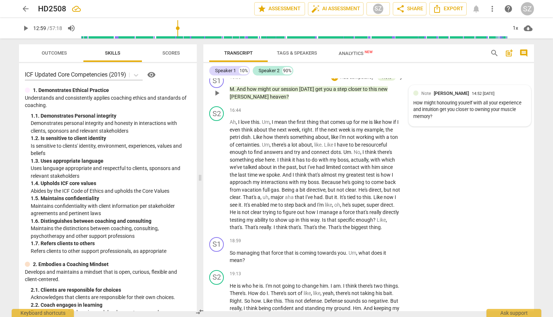
click at [272, 108] on div "How might honouring yourelf with all your experience and intuition get you clos…" at bounding box center [470, 110] width 113 height 20
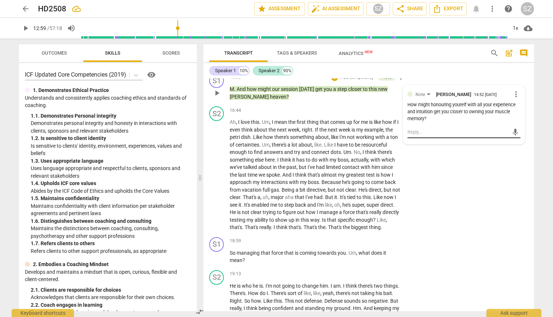
click at [272, 128] on textarea at bounding box center [458, 131] width 101 height 7
click at [272, 128] on span "send" at bounding box center [516, 132] width 8 height 8
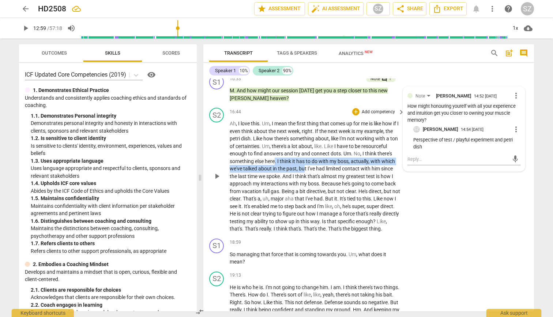
drag, startPoint x: 275, startPoint y: 152, endPoint x: 304, endPoint y: 156, distance: 28.8
click at [272, 156] on p "Ah , I love this . Um , I mean the first thing that comes up for me is like how…" at bounding box center [315, 176] width 171 height 113
click at [272, 128] on span "week" at bounding box center [294, 131] width 12 height 6
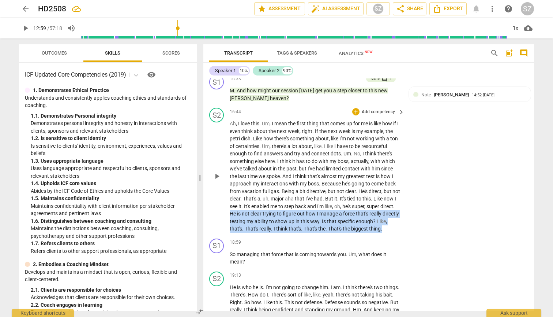
drag, startPoint x: 247, startPoint y: 203, endPoint x: 408, endPoint y: 219, distance: 162.5
click at [272, 219] on div "S2 play_arrow pause 16:44 + Add competency keyboard_arrow_right Ah , I love thi…" at bounding box center [369, 170] width 331 height 131
click at [272, 211] on icon "button" at bounding box center [411, 207] width 7 height 9
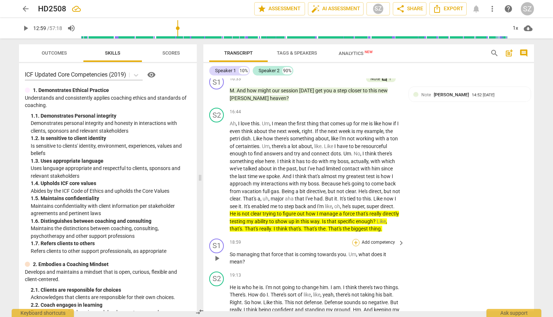
click at [272, 239] on div "+" at bounding box center [355, 242] width 7 height 7
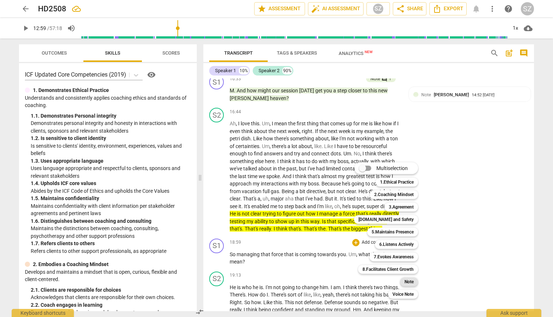
click at [272, 277] on div "Note" at bounding box center [409, 281] width 18 height 9
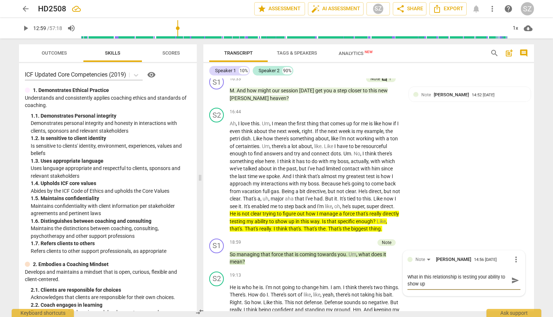
scroll to position [0, 0]
click at [272, 276] on span "send" at bounding box center [515, 280] width 11 height 9
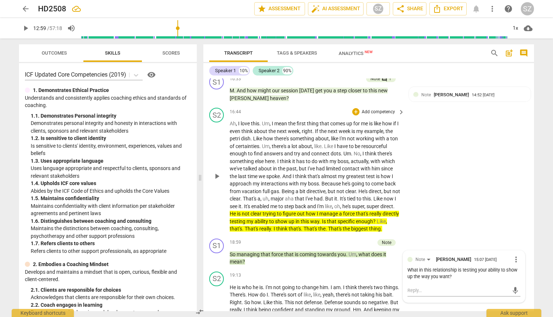
click at [272, 222] on div "S2 play_arrow pause 16:44 + Add competency keyboard_arrow_right Ah , I love thi…" at bounding box center [369, 170] width 331 height 131
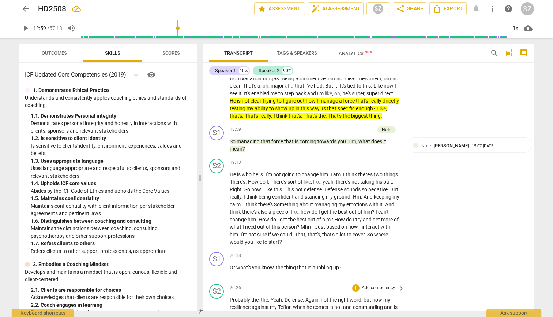
scroll to position [1746, 0]
click at [272, 152] on div "What in this relationship is testing your ability to show up the way you want?" at bounding box center [470, 159] width 113 height 14
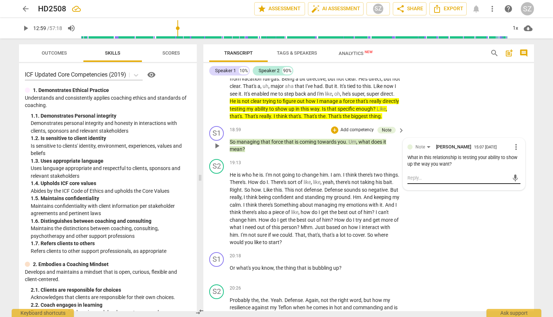
click at [272, 174] on textarea at bounding box center [458, 177] width 101 height 7
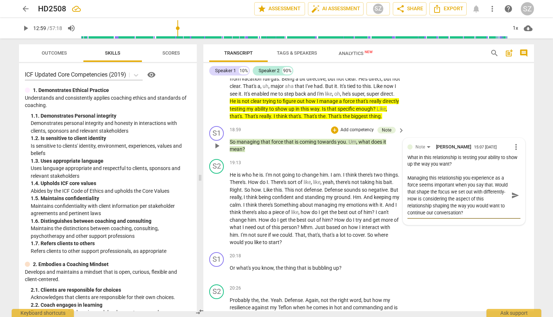
scroll to position [0, 0]
click at [272, 191] on span "send" at bounding box center [516, 195] width 8 height 8
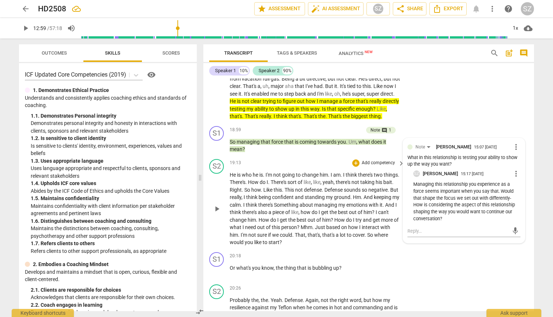
click at [272, 232] on span "." at bounding box center [366, 235] width 3 height 6
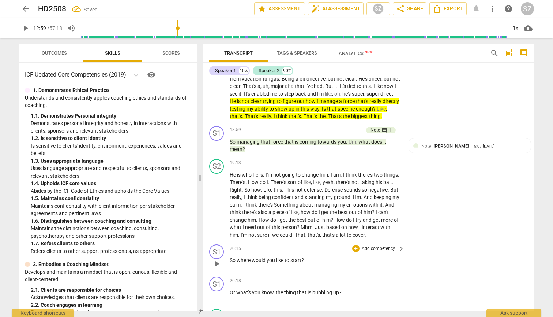
click at [217, 259] on span "play_arrow" at bounding box center [217, 263] width 9 height 9
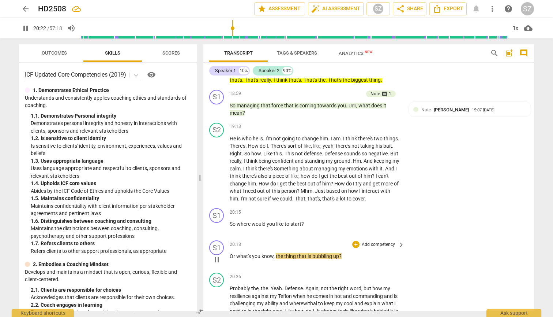
scroll to position [1784, 0]
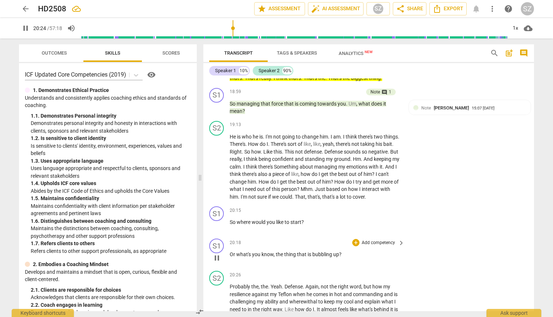
click at [234, 251] on span "Or" at bounding box center [233, 254] width 7 height 6
click at [227, 253] on div "play_arrow pause" at bounding box center [220, 258] width 19 height 10
click at [216, 253] on span "pause" at bounding box center [217, 257] width 9 height 9
click at [218, 221] on span "play_arrow" at bounding box center [217, 225] width 9 height 9
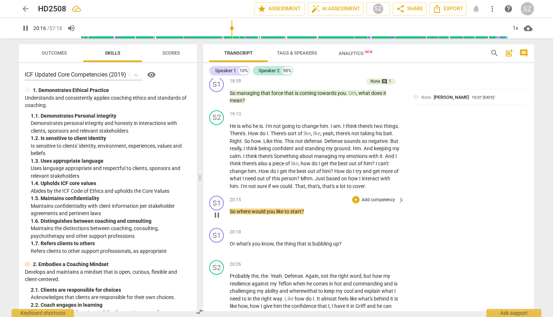
scroll to position [1802, 0]
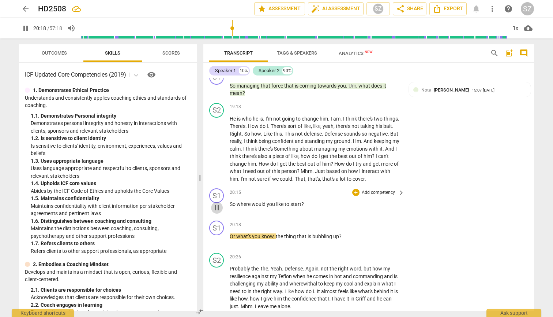
click at [220, 203] on span "pause" at bounding box center [217, 207] width 9 height 9
click at [272, 103] on div "+" at bounding box center [355, 106] width 7 height 7
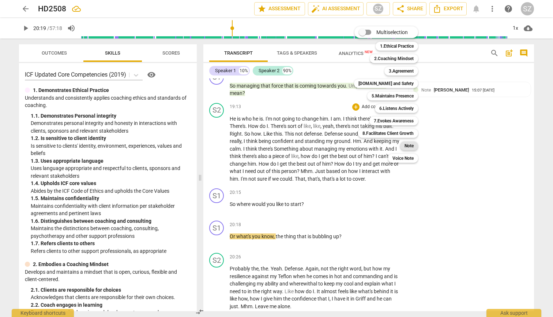
click at [272, 143] on b "Note" at bounding box center [409, 145] width 9 height 9
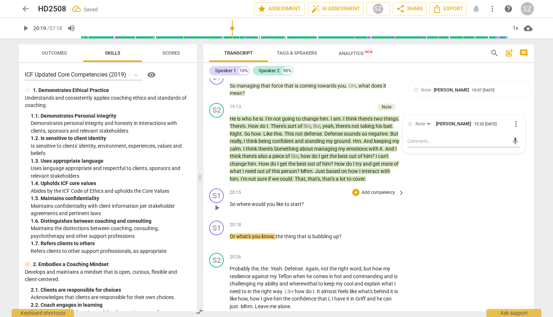
click at [269, 201] on div "20:15 + Add competency keyboard_arrow_right So where would you like to start ?" at bounding box center [318, 201] width 176 height 26
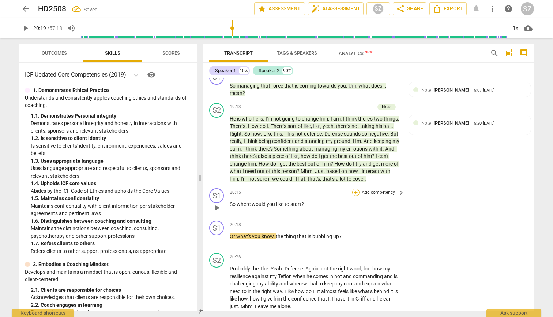
click at [272, 189] on div "+" at bounding box center [355, 192] width 7 height 7
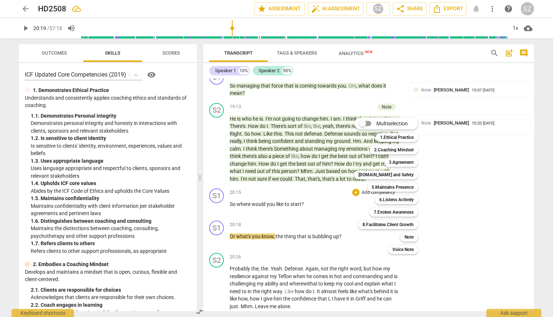
click at [272, 112] on div at bounding box center [276, 158] width 553 height 317
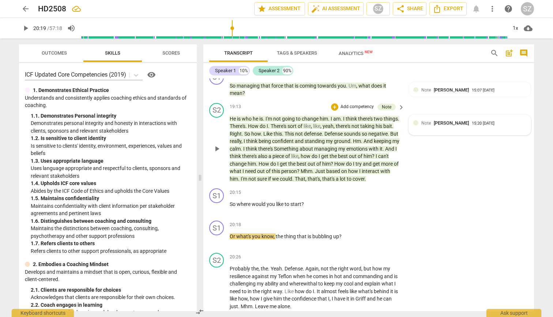
click at [272, 121] on div "15:20 08-27-2025" at bounding box center [483, 123] width 23 height 5
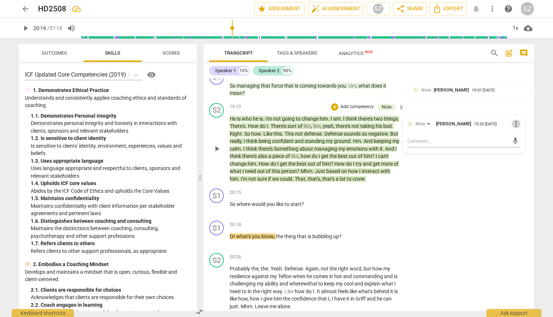
click at [272, 119] on span "more_vert" at bounding box center [516, 123] width 9 height 9
click at [272, 126] on li "Delete" at bounding box center [522, 125] width 25 height 14
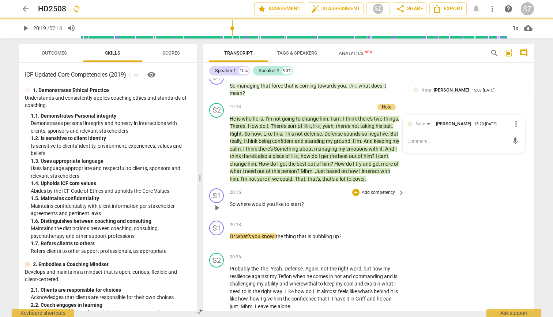
click at [272, 201] on span "start" at bounding box center [296, 204] width 11 height 6
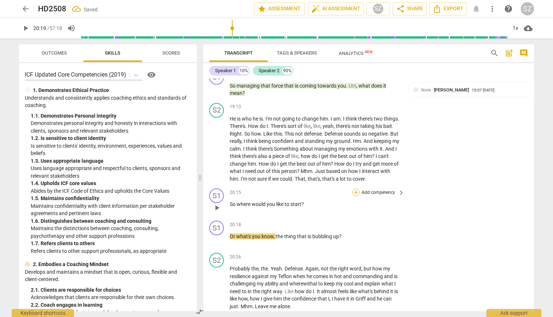
click at [272, 189] on div "+" at bounding box center [355, 192] width 7 height 7
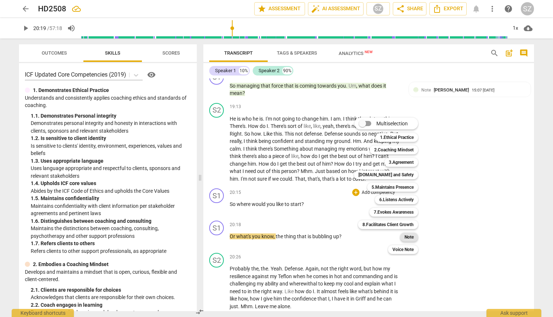
click at [272, 237] on b "Note" at bounding box center [409, 236] width 9 height 9
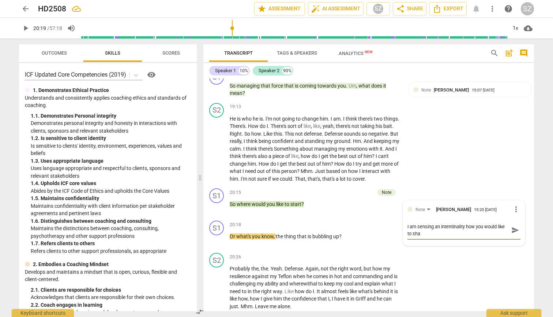
scroll to position [0, 0]
click at [272, 223] on textarea "I am sensing an intentinality how you would like to shape this relationship" at bounding box center [458, 230] width 101 height 14
click at [272, 223] on textarea "I am sensing determination an intentinality how you would like to shape this re…" at bounding box center [458, 230] width 101 height 14
click at [272, 228] on textarea "I am sensing determination and intentinality how you would like to shape this r…" at bounding box center [458, 230] width 101 height 14
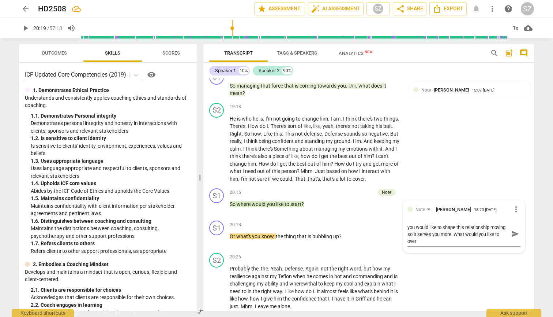
drag, startPoint x: 483, startPoint y: 1, endPoint x: 477, endPoint y: 8, distance: 9.2
click at [272, 8] on div "arrow_back HD2508 edit star Assessment auto_fix_high AI Assessment SZ share Sha…" at bounding box center [276, 8] width 515 height 13
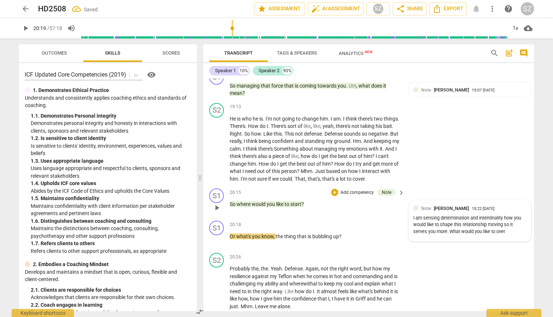
click at [272, 206] on div "15:22 08-27-2025" at bounding box center [483, 208] width 23 height 5
click at [272, 207] on div "Note Stefanie Zeep 15:22 08-27-2025 more_vert I am sensing determination and in…" at bounding box center [464, 222] width 113 height 34
click at [272, 206] on span "more_vert" at bounding box center [516, 209] width 9 height 9
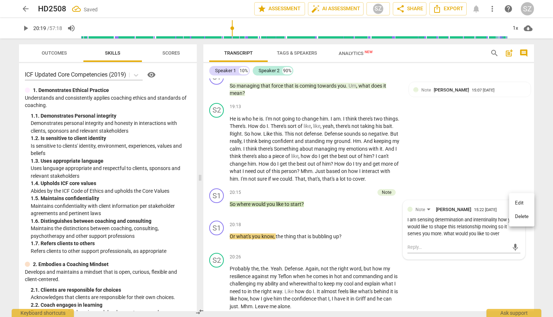
click at [272, 199] on li "Edit" at bounding box center [522, 203] width 25 height 14
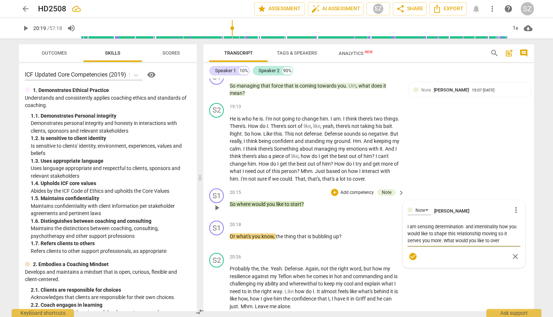
click at [272, 233] on textarea "I am sensing determination and intentinality how you would like to shape this r…" at bounding box center [464, 233] width 113 height 21
click at [272, 235] on textarea "I am sensing determination and intentinality how you would like to shape this r…" at bounding box center [464, 233] width 113 height 21
click at [272, 233] on textarea "I am sensing determination and intentinality how you would like to shape this r…" at bounding box center [464, 233] width 113 height 21
click at [272, 252] on span "check_circle" at bounding box center [413, 256] width 9 height 9
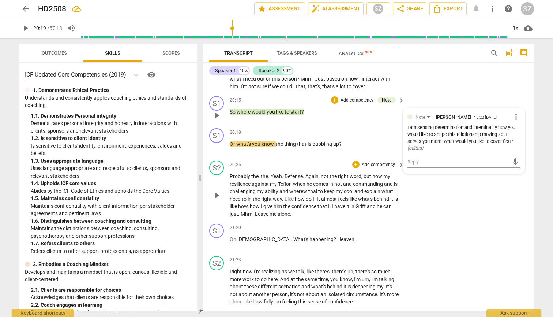
scroll to position [1895, 0]
click at [272, 223] on div "+" at bounding box center [355, 226] width 7 height 7
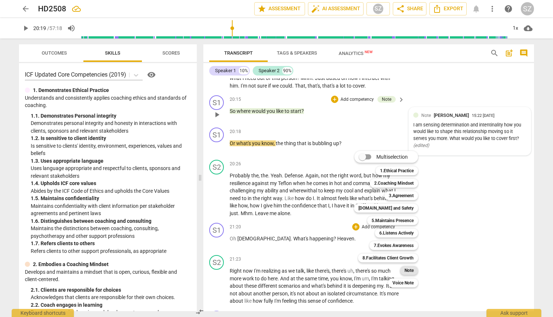
click at [272, 266] on b "Note" at bounding box center [409, 270] width 9 height 9
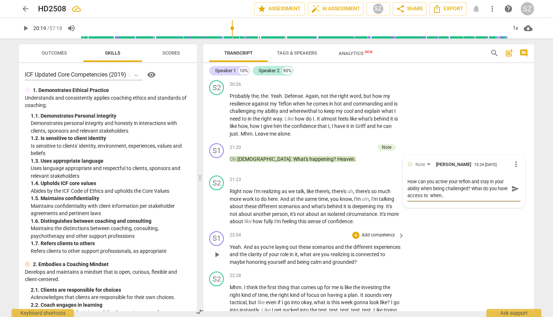
scroll to position [1974, 0]
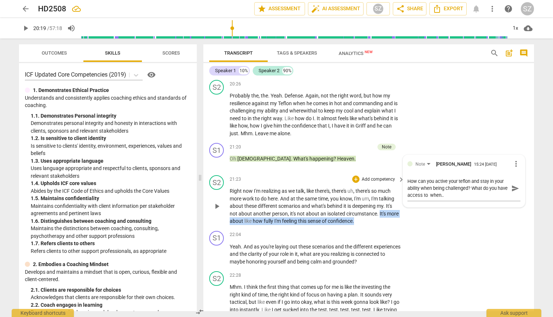
drag, startPoint x: 380, startPoint y: 206, endPoint x: 394, endPoint y: 210, distance: 14.4
click at [272, 210] on p "Right now I'm realizing as we talk , like there's , there's uh , there's so muc…" at bounding box center [315, 206] width 171 height 38
click at [272, 203] on icon "button" at bounding box center [386, 201] width 4 height 5
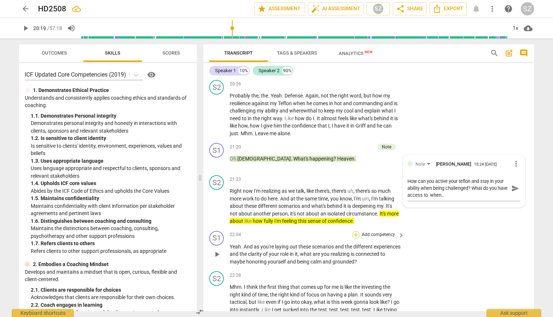
click at [272, 231] on div "+" at bounding box center [355, 234] width 7 height 7
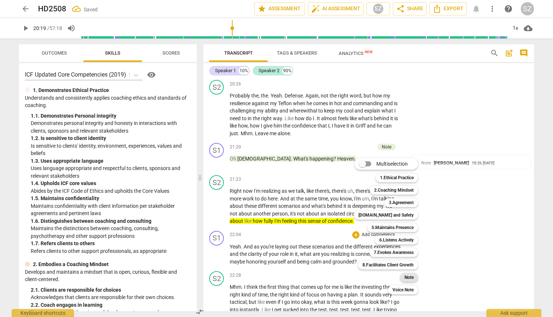
click at [272, 277] on b "Note" at bounding box center [409, 277] width 9 height 9
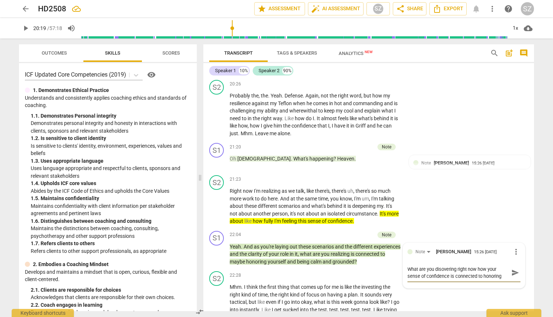
scroll to position [6, 0]
click at [272, 268] on span "send" at bounding box center [516, 272] width 8 height 8
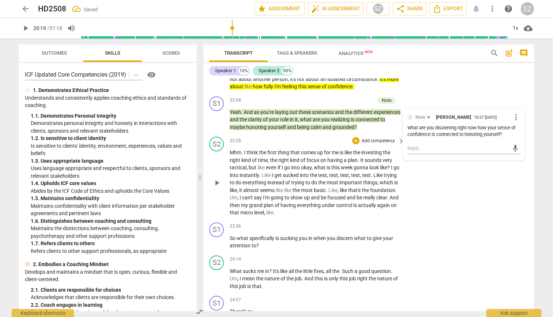
scroll to position [2109, 0]
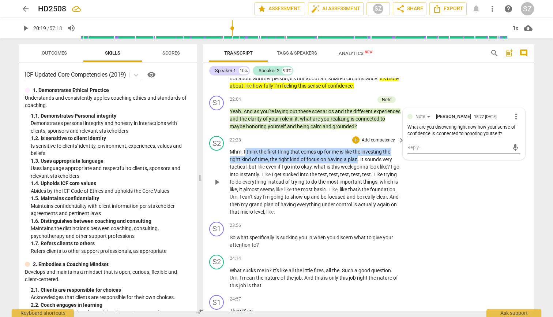
drag, startPoint x: 245, startPoint y: 142, endPoint x: 358, endPoint y: 150, distance: 112.6
click at [272, 150] on p "Mhm . I think the first thing that comes up for me is like the investing the ri…" at bounding box center [315, 182] width 171 height 68
click at [272, 141] on icon "button" at bounding box center [375, 140] width 7 height 9
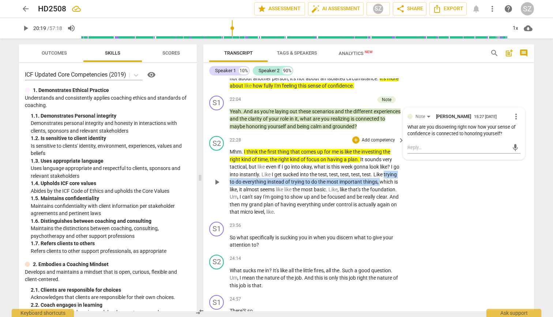
drag, startPoint x: 230, startPoint y: 173, endPoint x: 395, endPoint y: 172, distance: 164.7
click at [272, 172] on p "Mhm . I think the first thing that comes up for me is like the investing the ri…" at bounding box center [315, 182] width 171 height 68
click at [272, 162] on icon "button" at bounding box center [410, 160] width 4 height 5
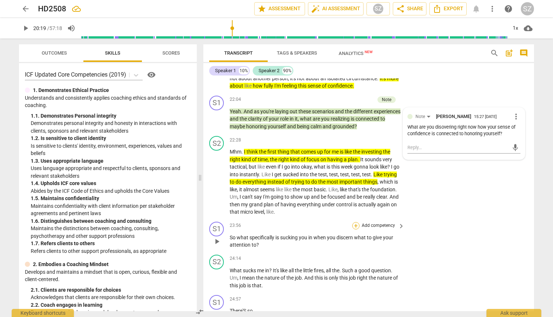
click at [272, 222] on div "+" at bounding box center [355, 225] width 7 height 7
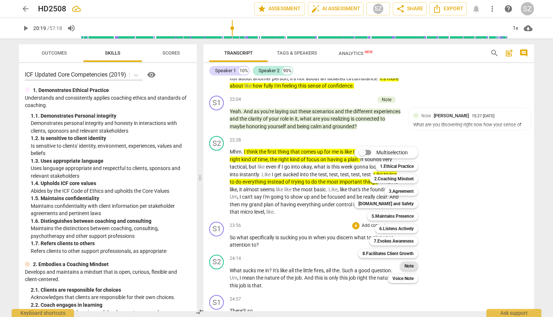
click at [272, 263] on b "Note" at bounding box center [409, 265] width 9 height 9
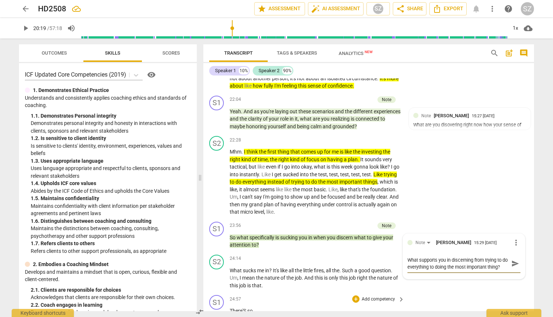
scroll to position [6, 0]
click at [272, 259] on span "send" at bounding box center [516, 263] width 8 height 8
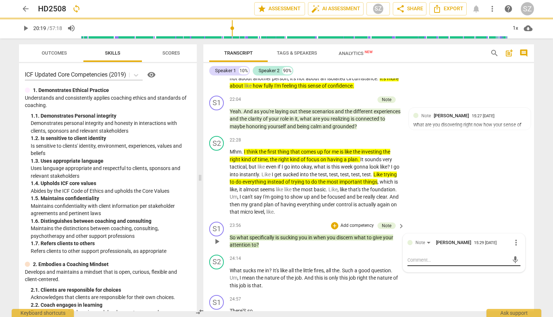
scroll to position [0, 0]
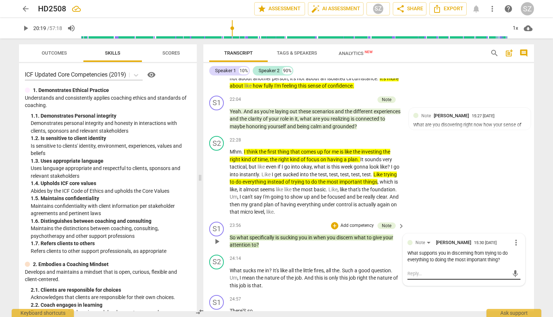
click at [272, 270] on textarea at bounding box center [458, 273] width 101 height 7
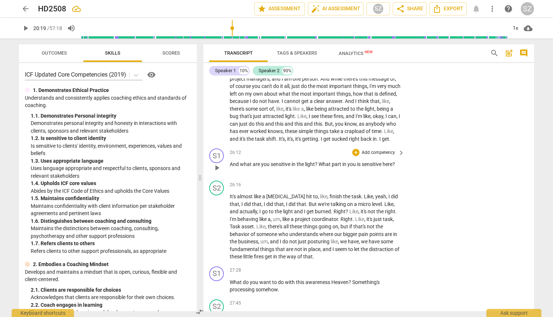
scroll to position [2384, 0]
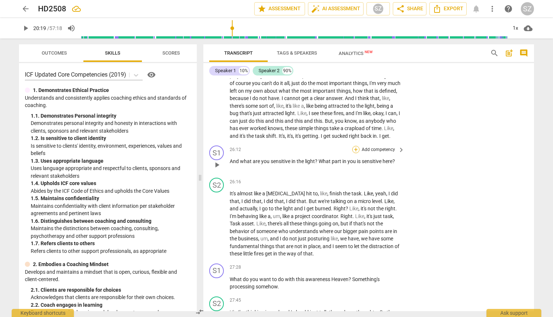
click at [272, 146] on div "+" at bounding box center [355, 149] width 7 height 7
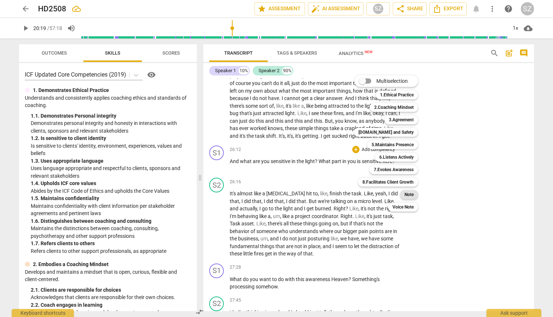
click at [272, 197] on div "Note" at bounding box center [409, 194] width 18 height 9
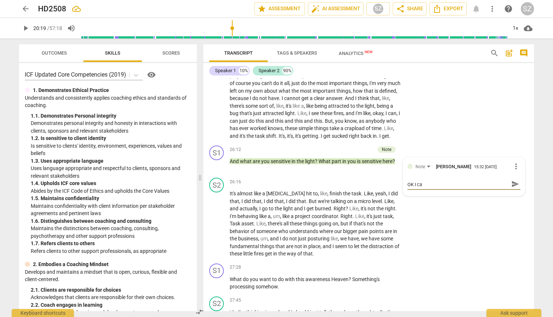
scroll to position [0, 0]
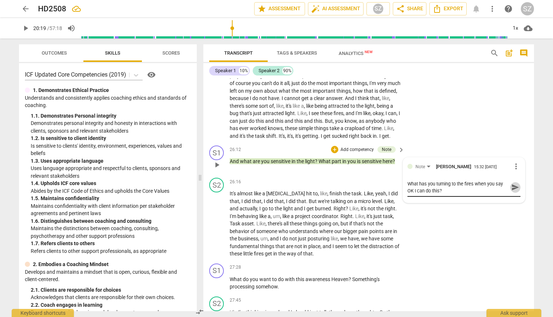
click at [272, 183] on span "send" at bounding box center [516, 187] width 8 height 8
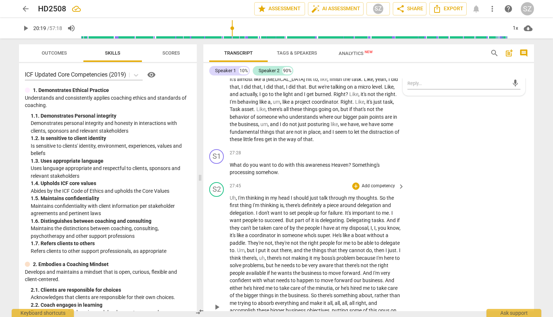
scroll to position [2494, 0]
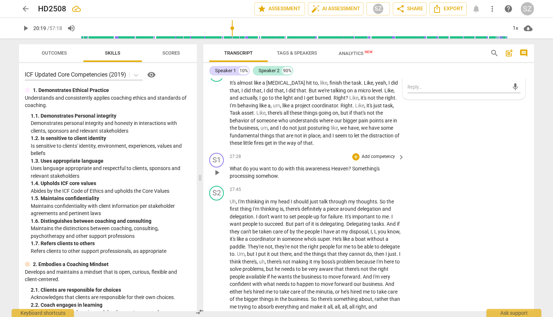
click at [272, 150] on div "S1 play_arrow pause 27:28 + Add competency keyboard_arrow_right What do you wan…" at bounding box center [369, 166] width 331 height 33
click at [272, 153] on div "+" at bounding box center [355, 156] width 7 height 7
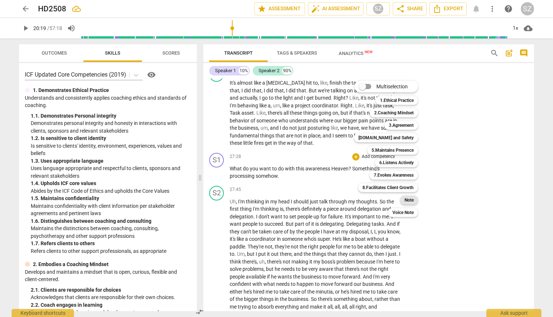
click at [272, 200] on b "Note" at bounding box center [409, 199] width 9 height 9
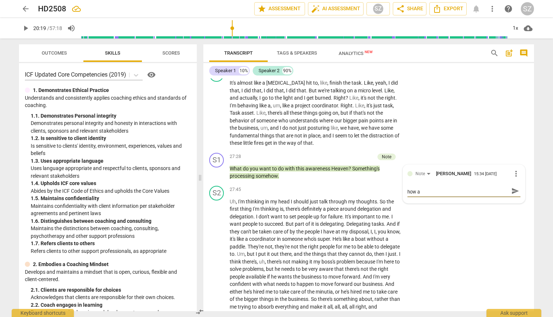
scroll to position [0, 0]
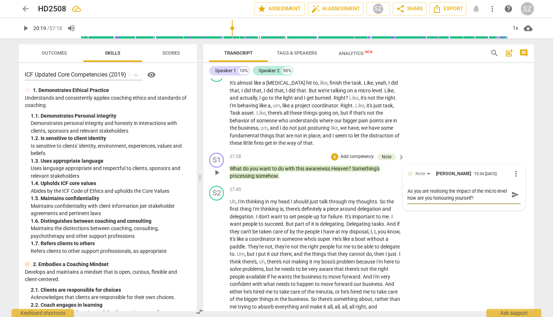
click at [272, 190] on textarea "As you are realising the impact of the micro level how are you honouring yourse…" at bounding box center [458, 194] width 101 height 14
click at [272, 194] on span "send" at bounding box center [516, 198] width 8 height 8
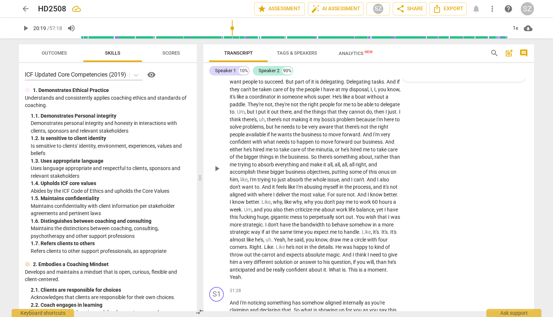
scroll to position [2637, 0]
drag, startPoint x: 240, startPoint y: 234, endPoint x: 365, endPoint y: 230, distance: 125.3
click at [272, 230] on p "Uh , I'm thinking in my head I should just talk through my thoughts . So the fi…" at bounding box center [315, 167] width 171 height 225
click at [272, 220] on icon "button" at bounding box center [382, 224] width 7 height 9
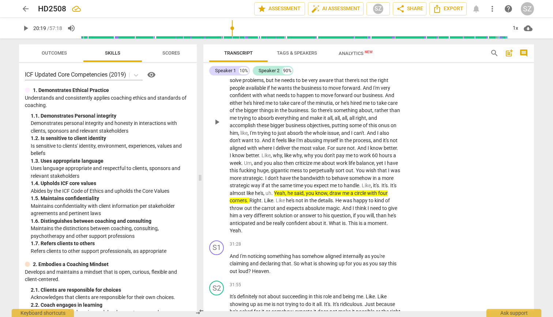
scroll to position [2691, 0]
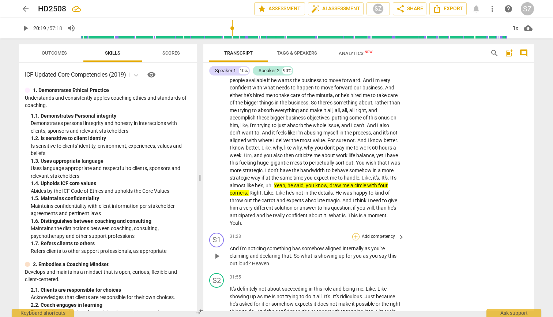
click at [272, 233] on div "+" at bounding box center [355, 236] width 7 height 7
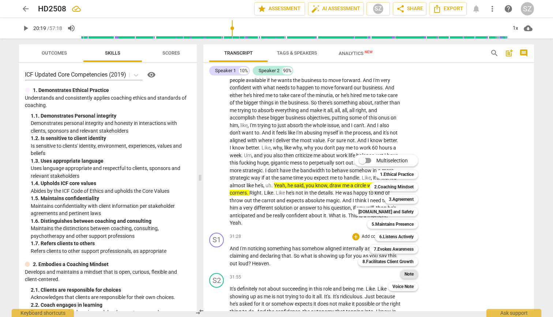
click at [272, 274] on b "Note" at bounding box center [409, 273] width 9 height 9
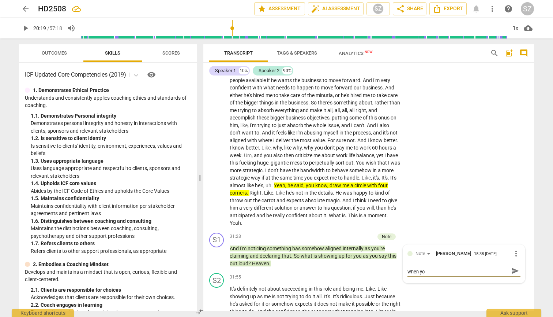
scroll to position [0, 0]
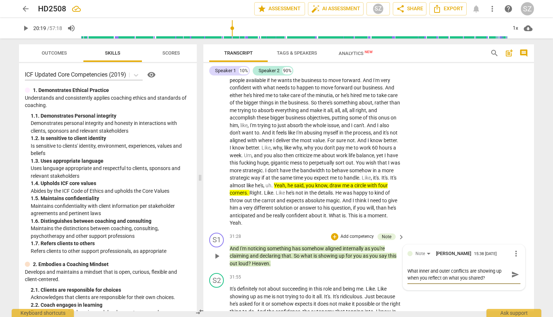
click at [272, 270] on span "send" at bounding box center [516, 274] width 8 height 8
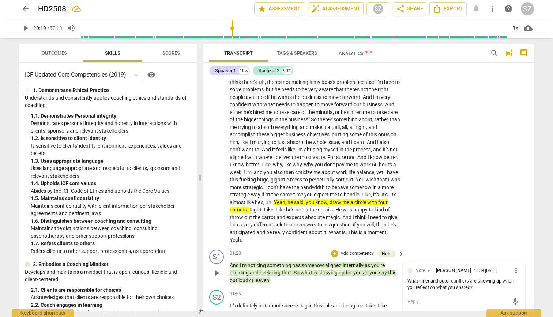
scroll to position [2675, 0]
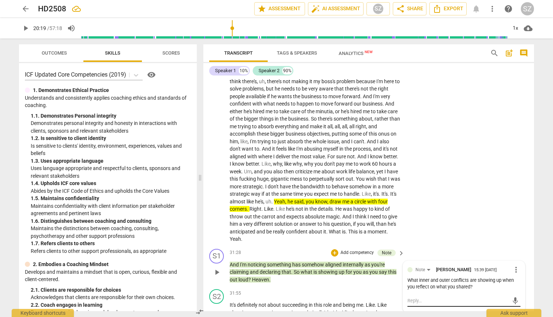
click at [272, 277] on textarea at bounding box center [458, 300] width 101 height 7
click at [272, 277] on span "send" at bounding box center [515, 303] width 11 height 9
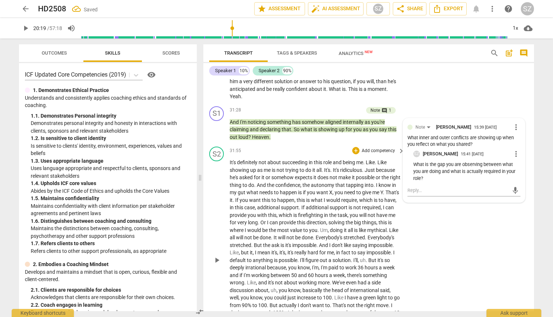
scroll to position [2836, 0]
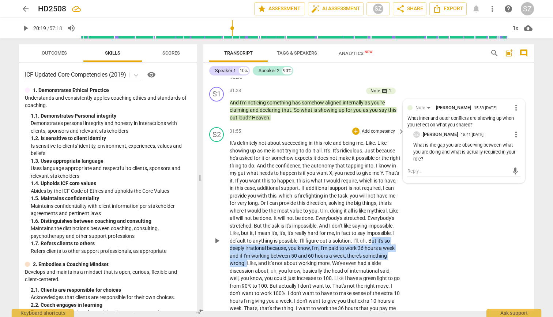
drag, startPoint x: 268, startPoint y: 229, endPoint x: 303, endPoint y: 247, distance: 39.0
click at [272, 247] on p "It's definitely not about succeeding in this role and being me . Like . Like sh…" at bounding box center [315, 240] width 171 height 203
click at [272, 238] on icon "button" at bounding box center [319, 236] width 7 height 9
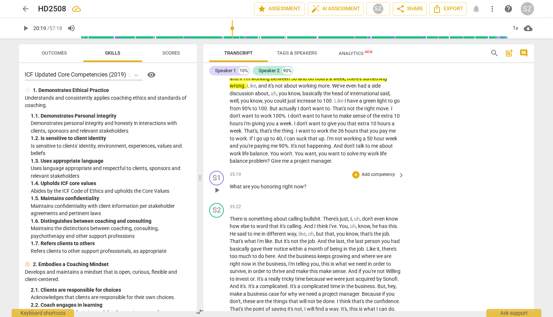
scroll to position [3014, 0]
click at [272, 170] on div "+" at bounding box center [355, 173] width 7 height 7
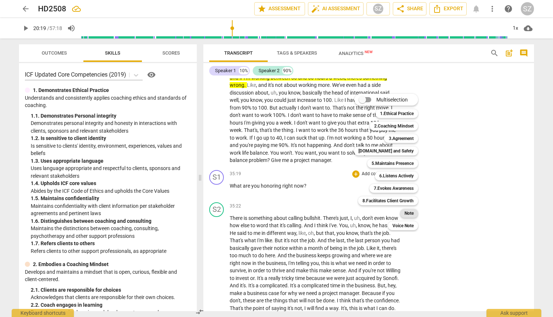
click at [272, 209] on b "Note" at bounding box center [409, 213] width 9 height 9
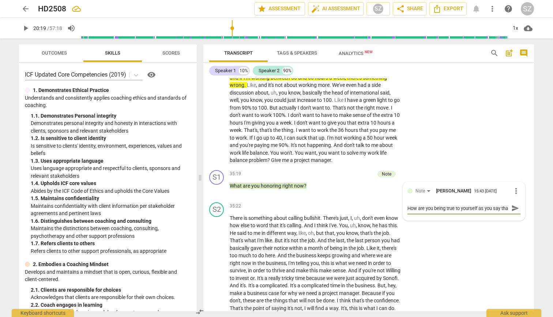
scroll to position [6, 0]
click at [272, 204] on span "send" at bounding box center [516, 208] width 8 height 8
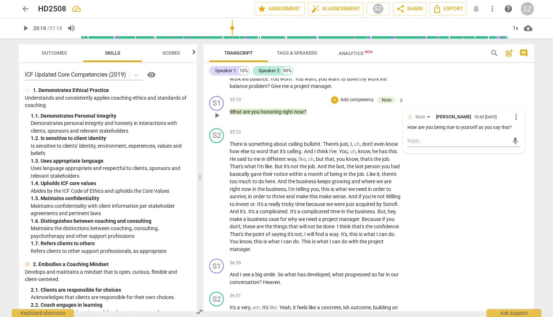
scroll to position [3090, 0]
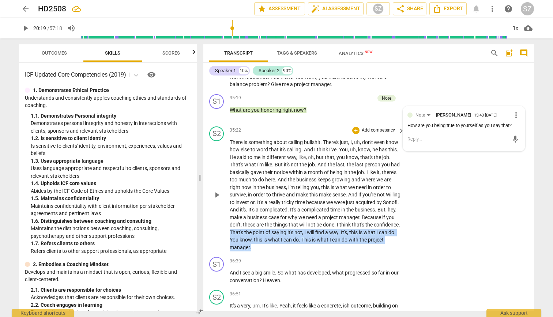
drag, startPoint x: 292, startPoint y: 218, endPoint x: 316, endPoint y: 237, distance: 30.2
click at [272, 237] on div "S2 play_arrow pause 35:22 + Add competency keyboard_arrow_right There is someth…" at bounding box center [369, 188] width 331 height 131
click at [272, 223] on icon "button" at bounding box center [323, 223] width 7 height 9
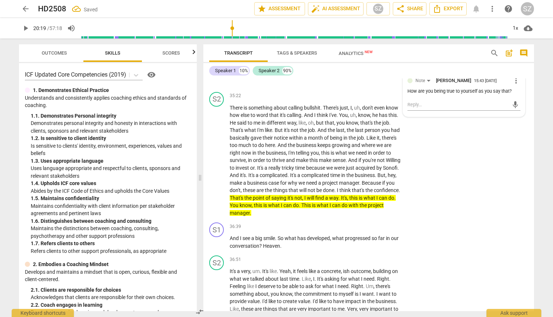
scroll to position [3125, 0]
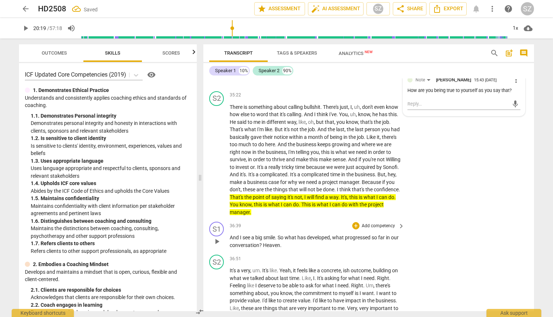
click at [272, 234] on span "developed" at bounding box center [318, 237] width 23 height 6
click at [272, 222] on div "+" at bounding box center [355, 225] width 7 height 7
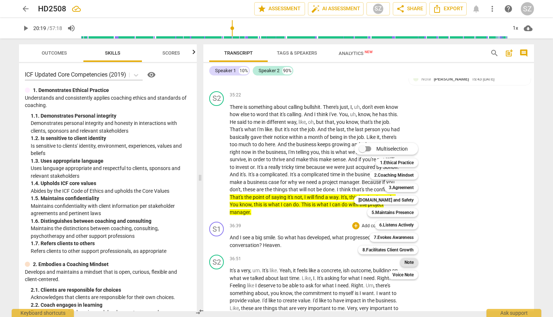
click at [272, 265] on b "Note" at bounding box center [409, 262] width 9 height 9
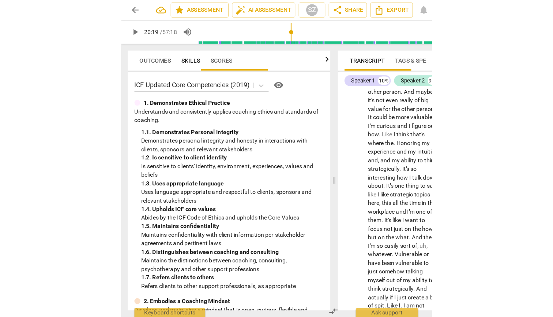
scroll to position [0, 0]
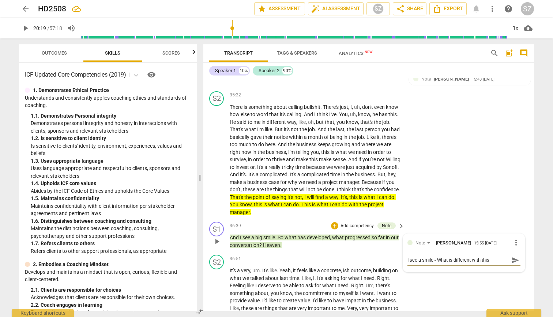
click at [272, 256] on textarea "I see a smile - What is different with this approach?" at bounding box center [458, 259] width 101 height 7
click at [272, 259] on span "send" at bounding box center [516, 263] width 8 height 8
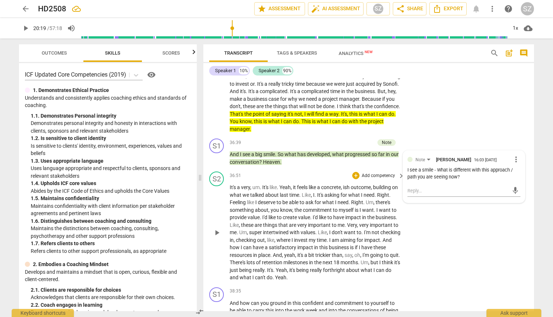
scroll to position [3214, 0]
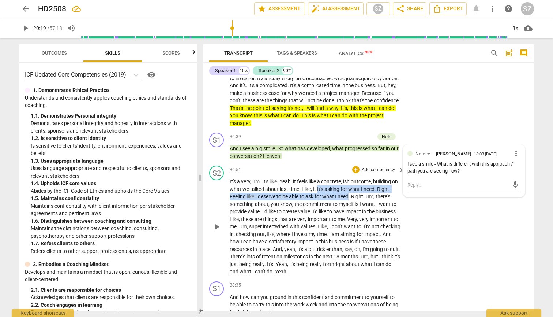
drag, startPoint x: 324, startPoint y: 174, endPoint x: 351, endPoint y: 182, distance: 27.4
click at [272, 182] on p "It's a very , um . It's like . Yeah , it feels like a concrete , ish outcome , …" at bounding box center [315, 227] width 171 height 98
click at [272, 172] on icon "button" at bounding box center [366, 173] width 3 height 3
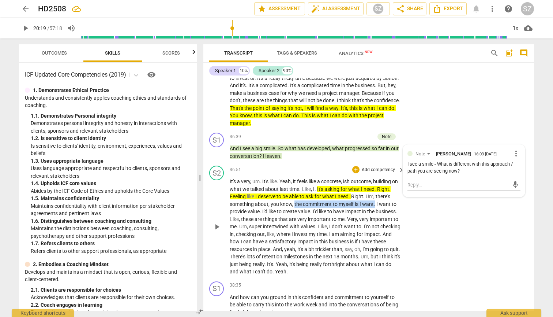
drag, startPoint x: 294, startPoint y: 188, endPoint x: 376, endPoint y: 189, distance: 81.6
click at [272, 189] on p "It's a very , um . It's like . Yeah , it feels like a concrete , ish outcome , …" at bounding box center [315, 227] width 171 height 98
click at [272, 178] on icon "button" at bounding box center [394, 177] width 4 height 5
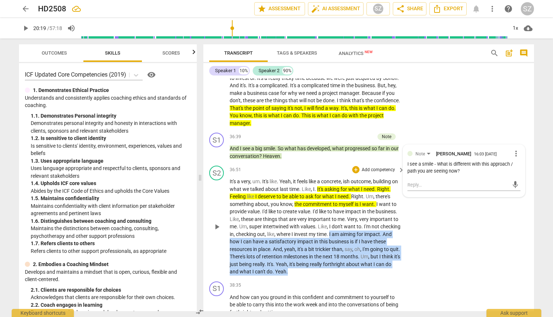
drag, startPoint x: 370, startPoint y: 218, endPoint x: 391, endPoint y: 251, distance: 38.5
click at [272, 251] on p "It's a very , um . It's like . Yeah , it feels like a concrete , ish outcome , …" at bounding box center [315, 227] width 171 height 98
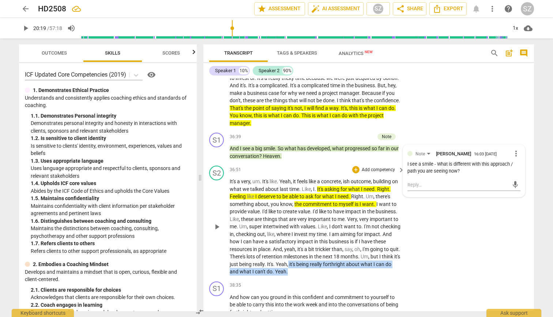
drag, startPoint x: 331, startPoint y: 249, endPoint x: 353, endPoint y: 254, distance: 22.9
click at [272, 254] on p "It's a very , um . It's like . Yeah , it feels like a concrete , ish outcome , …" at bounding box center [315, 227] width 171 height 98
click at [272, 246] on icon "button" at bounding box center [349, 246] width 3 height 3
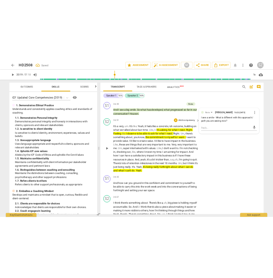
scroll to position [3264, 0]
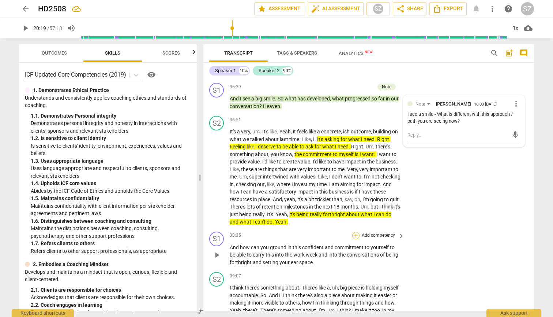
click at [272, 232] on div "+" at bounding box center [355, 235] width 7 height 7
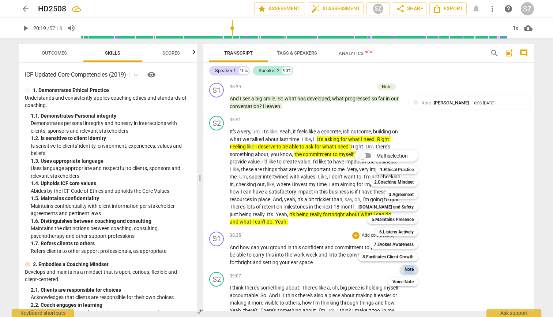
click at [272, 267] on b "Note" at bounding box center [409, 269] width 9 height 9
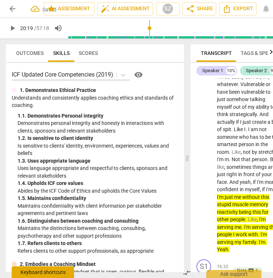
scroll to position [0, 57]
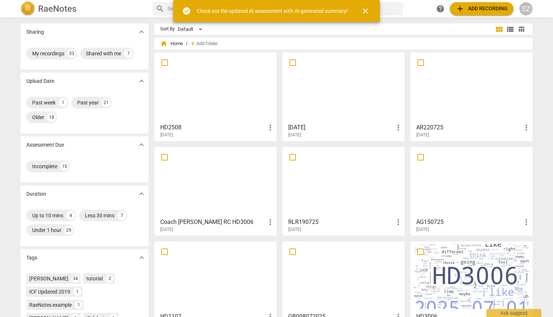
click at [242, 72] on div at bounding box center [215, 87] width 117 height 65
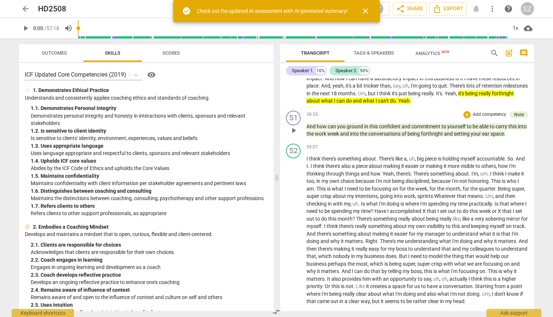
scroll to position [2901, 0]
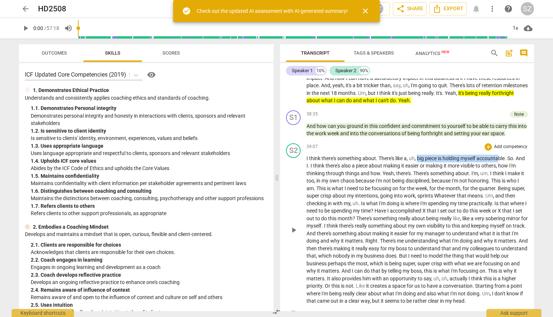
drag, startPoint x: 418, startPoint y: 132, endPoint x: 501, endPoint y: 130, distance: 82.8
click at [272, 154] on p "I think there's something about . There's like a , uh , big piece is holding my…" at bounding box center [418, 229] width 222 height 150
click at [272, 120] on icon "button" at bounding box center [525, 123] width 7 height 9
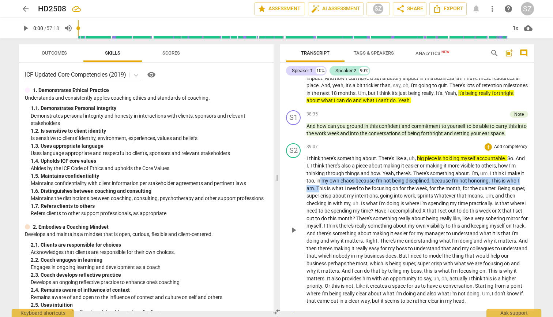
drag, startPoint x: 339, startPoint y: 156, endPoint x: 338, endPoint y: 163, distance: 7.0
click at [272, 163] on p "I think there's something about . There's like a , uh , big piece is holding my…" at bounding box center [418, 229] width 222 height 150
click at [272, 154] on icon "button" at bounding box center [362, 152] width 7 height 9
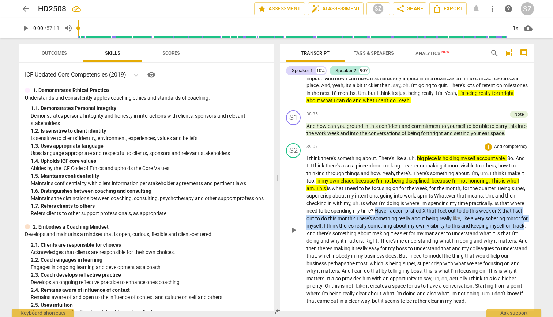
drag, startPoint x: 406, startPoint y: 182, endPoint x: 361, endPoint y: 206, distance: 50.3
click at [272, 206] on p "I think there's something about . There's like a , uh , big piece is holding my…" at bounding box center [418, 229] width 222 height 150
click at [272, 200] on icon "button" at bounding box center [377, 196] width 7 height 9
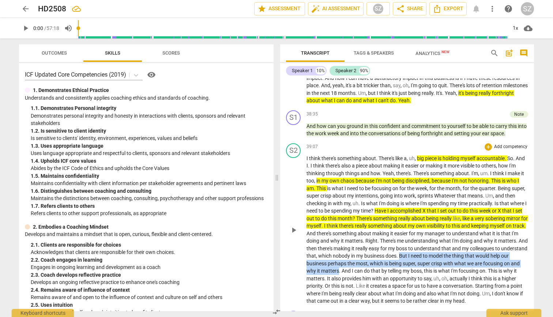
drag, startPoint x: 488, startPoint y: 227, endPoint x: 429, endPoint y: 244, distance: 60.7
click at [272, 244] on p "I think there's something about . There's like a , uh , big piece is holding my…" at bounding box center [418, 229] width 222 height 150
click at [272, 232] on icon "button" at bounding box center [445, 232] width 7 height 9
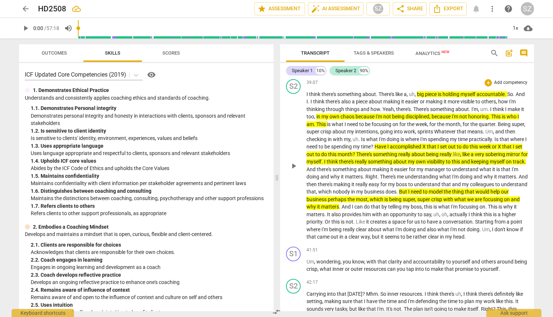
scroll to position [2967, 0]
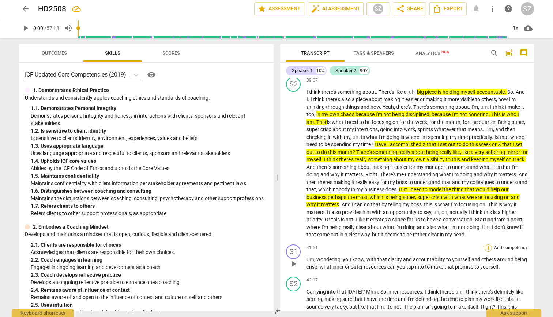
click at [272, 244] on div "+" at bounding box center [488, 247] width 7 height 7
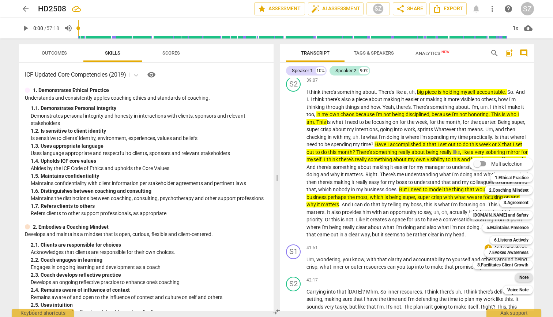
click at [272, 275] on b "Note" at bounding box center [524, 277] width 9 height 9
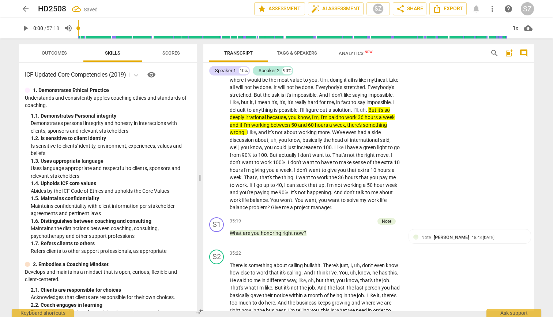
scroll to position [3577, 0]
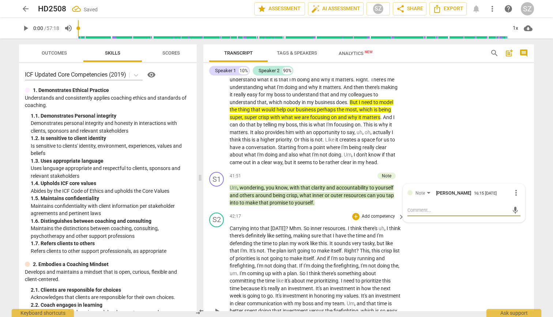
type textarea "F"
type textarea "Fr"
type textarea "Fro"
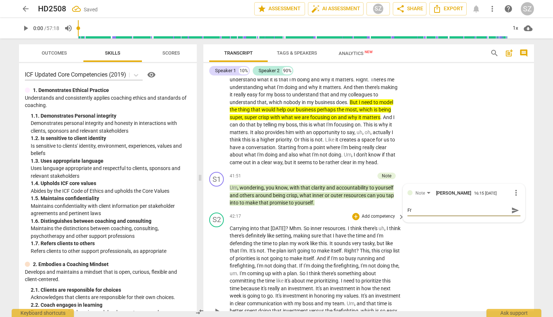
type textarea "Fro"
type textarea "Fron"
type textarea "Fro"
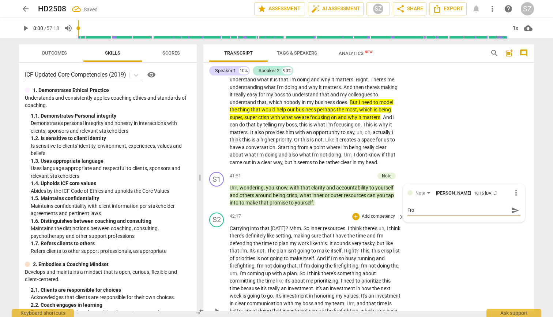
type textarea "From"
type textarea "From t"
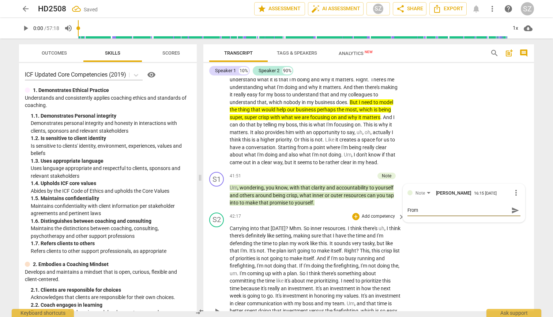
type textarea "From t"
type textarea "From th"
type textarea "From thi"
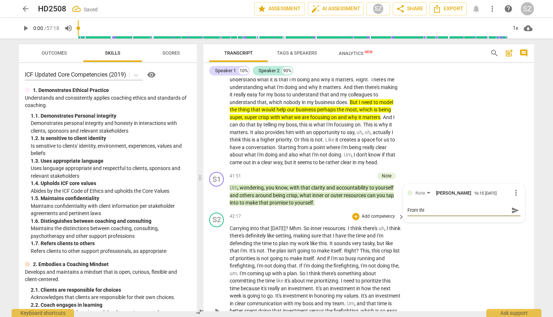
type textarea "From this"
type textarea "From this t"
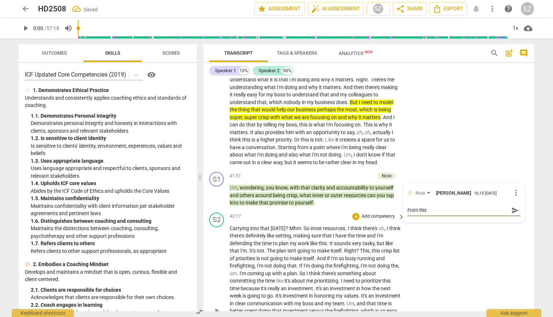
type textarea "From this t"
type textarea "From this"
type textarea "From this a"
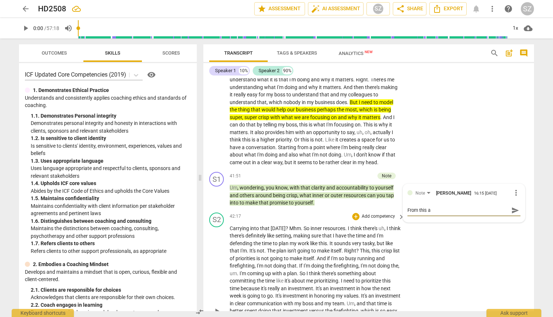
type textarea "From this"
type textarea "From this s"
type textarea "From this st"
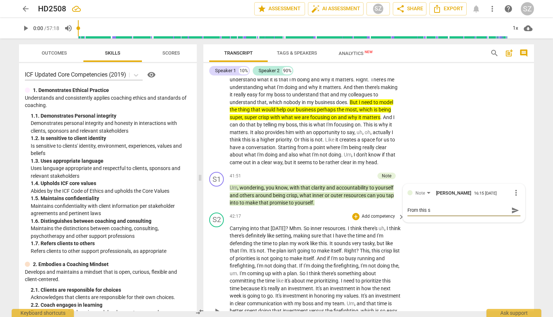
type textarea "From this st"
type textarea "From this sta"
type textarea "From this star"
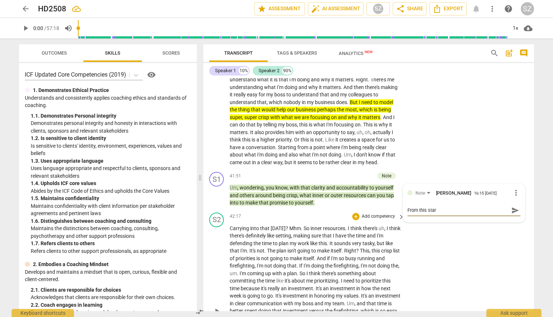
type textarea "From this start"
type textarea "From this starti"
type textarea "From this startin"
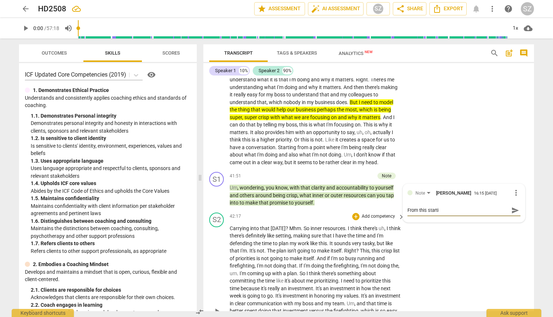
type textarea "From this startin"
type textarea "From this starting"
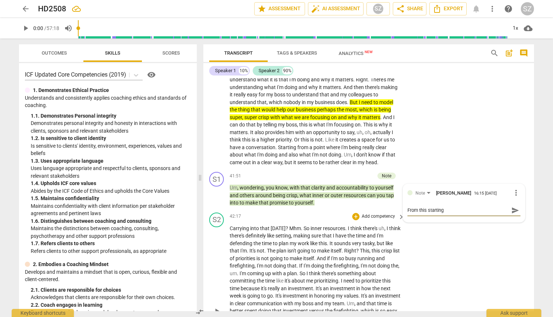
type textarea "From this starting p"
type textarea "From this starting pi"
type textarea "From this starting p"
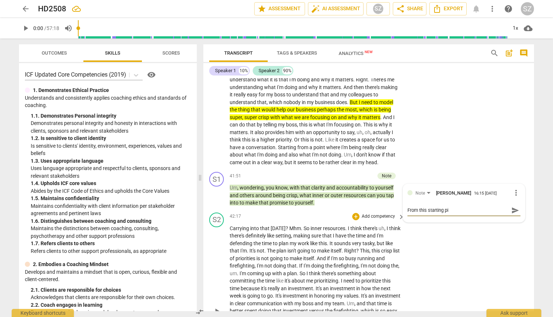
type textarea "From this starting p"
type textarea "From this starting po"
type textarea "From this starting poi"
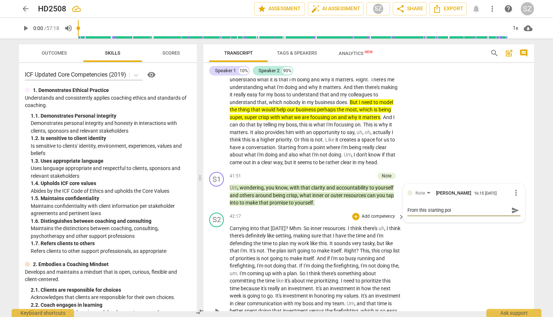
type textarea "From this starting poin"
type textarea "From this starting poing"
type textarea "From this starting point"
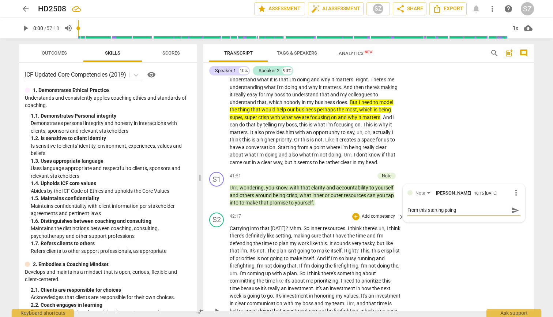
type textarea "From this starting point"
type textarea "From this starting point w"
type textarea "From this starting point wh"
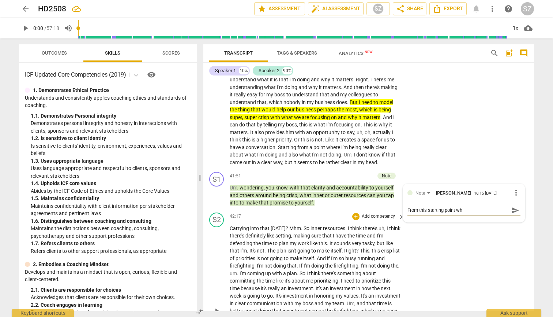
type textarea "From this starting point wha"
type textarea "From this starting point what"
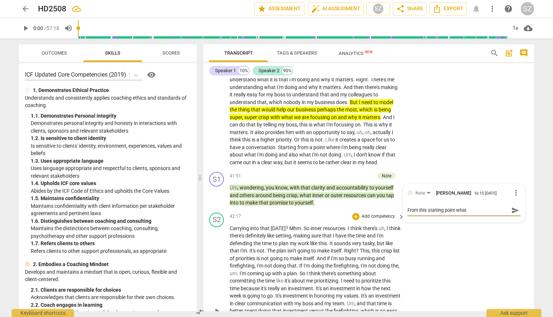
type textarea "From this starting point what"
type textarea "From this starting point what y"
type textarea "From this starting point what yo"
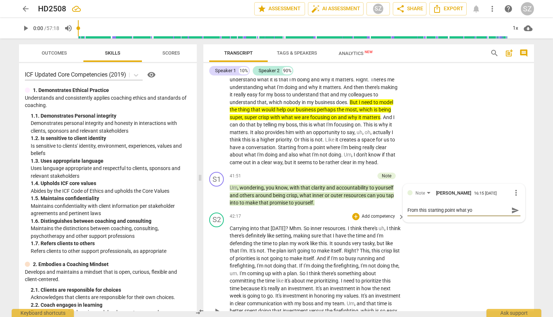
type textarea "From this starting point what you"
type textarea "From this starting point what you c"
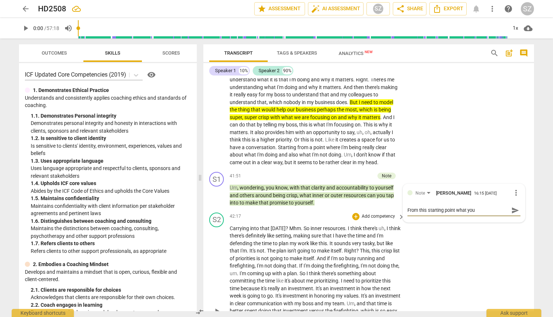
type textarea "From this starting point what you c"
type textarea "From this starting point what you ca"
type textarea "From this starting point what you can"
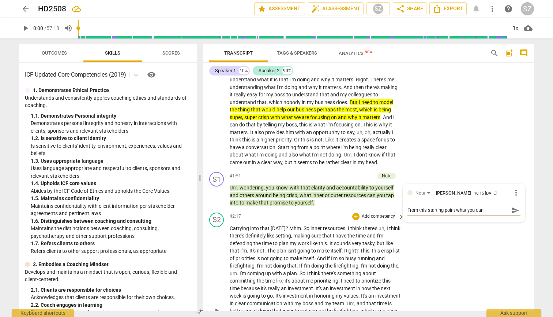
type textarea "From this starting point what you can"
type textarea "From this starting point what you can o"
type textarea "From this starting point what you can of"
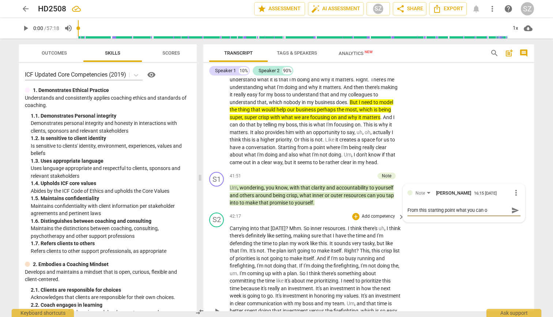
type textarea "From this starting point what you can of"
type textarea "From this starting point what you can off"
type textarea "From this starting point what you can offe"
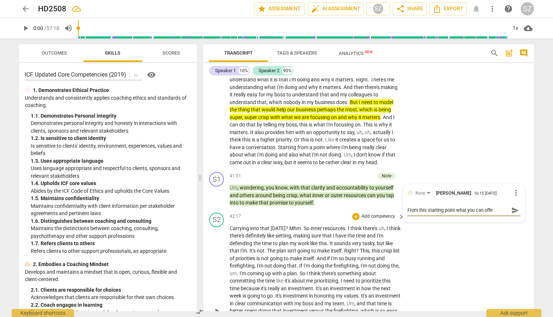
type textarea "From this starting point what you can offer"
type textarea "From this starting point what you can offer a"
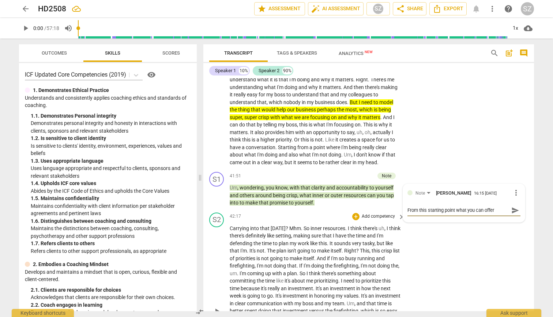
type textarea "From this starting point what you can offer a"
type textarea "From this starting point what you can offer al"
type textarea "From this starting point what you can offer ali"
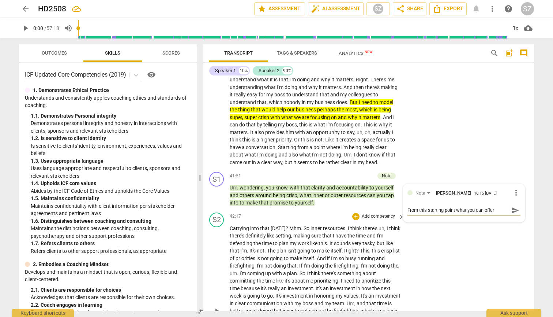
type textarea "From this starting point what you can offer alig"
type textarea "From this starting point what you can offer align"
type textarea "From this starting point what you can offer aligne"
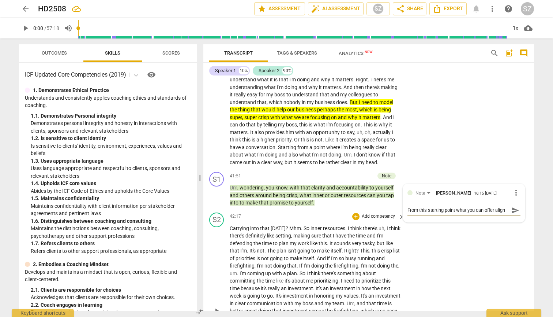
type textarea "From this starting point what you can offer aligne"
type textarea "From this starting point what you can offer aligned"
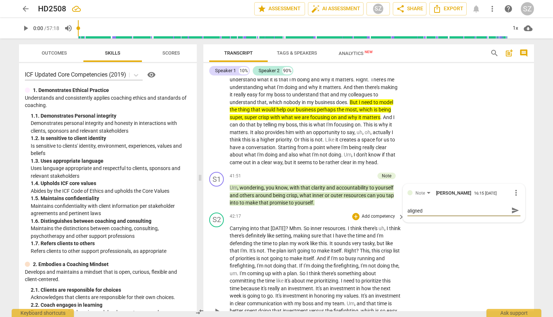
type textarea "From this starting point what you can offer aligned"
type textarea "From this starting point what you can offer aligned w"
type textarea "From this starting point what you can offer aligned wi"
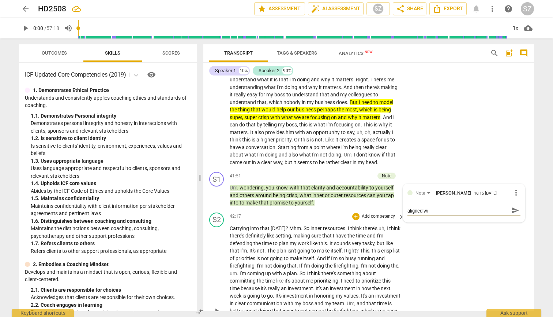
type textarea "From this starting point what you can offer aligned wit"
type textarea "From this starting point what you can offer aligned with"
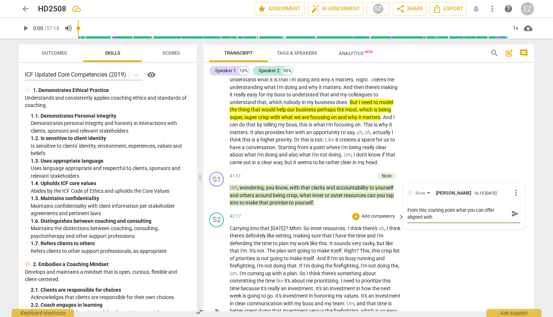
type textarea "From this starting point what you can offer aligned with"
type textarea "From this starting point what you can offer aligned with o"
type textarea "From this starting point what you can offer aligned with"
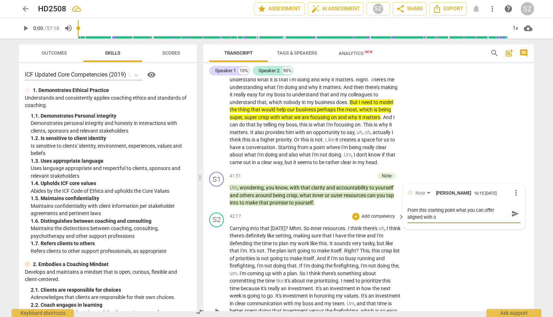
type textarea "From this starting point what you can offer aligned with"
type textarea "From this starting point what you can offer aligned with h"
type textarea "From this starting point what you can offer aligned with ho"
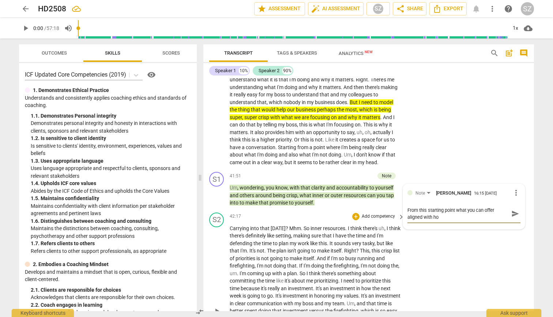
type textarea "From this starting point what you can offer aligned with hon"
type textarea "From this starting point what you can offer aligned with hono"
type textarea "From this starting point what you can offer aligned with honoo"
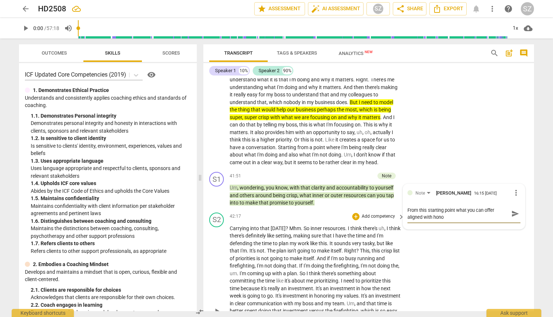
type textarea "From this starting point what you can offer aligned with honoo"
type textarea "From this starting point what you can offer aligned with honooi"
type textarea "From this starting point what you can offer aligned with honoo"
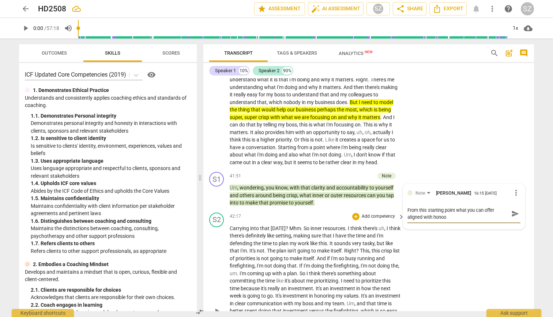
type textarea "From this starting point what you can offer aligned with hono"
type textarea "From this starting point what you can offer aligned with hon"
type textarea "From this starting point what you can offer aligned with honr"
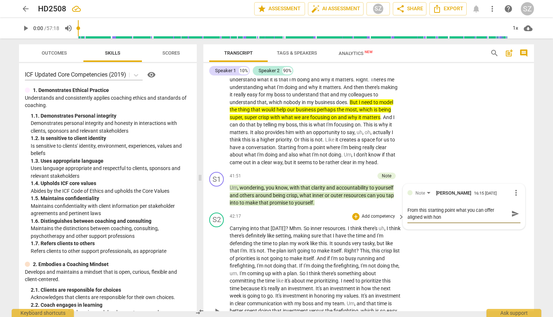
type textarea "From this starting point what you can offer aligned with honr"
type textarea "From this starting point what you can offer aligned with hon"
type textarea "From this starting point what you can offer aligned with hono"
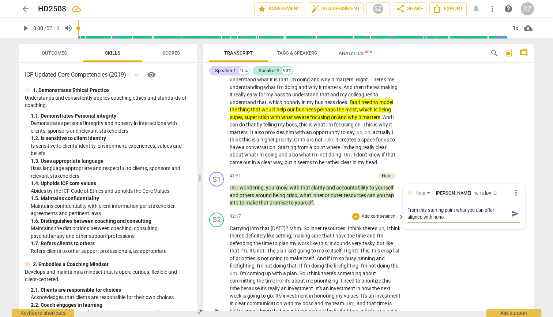
type textarea "From this starting point what you can offer aligned with honou"
type textarea "From this starting point what you can offer aligned with honour"
type textarea "From this starting point what you can offer aligned with honouri"
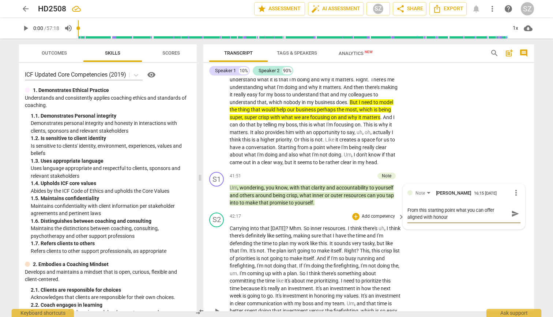
type textarea "From this starting point what you can offer aligned with honouri"
type textarea "From this starting point what you can offer aligned with honourin"
type textarea "From this starting point what you can offer aligned with honouring"
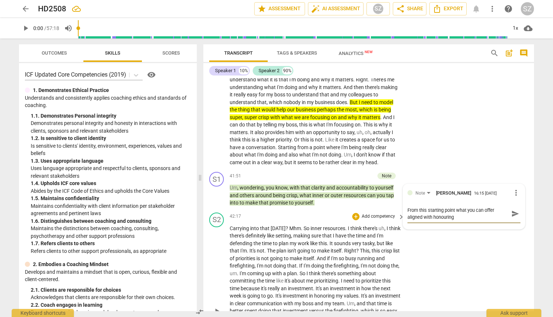
type textarea "From this starting point what you can offer aligned with honouring"
type textarea "From this starting point what you can offer aligned with honouring y"
type textarea "From this starting point what you can offer aligned with honouring yo"
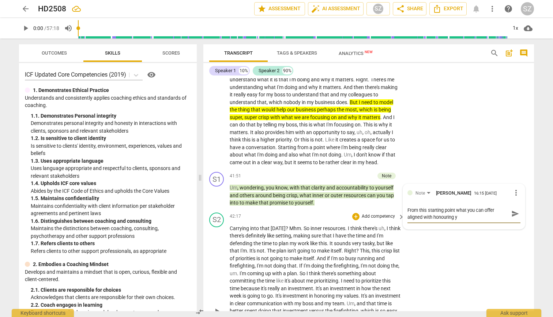
type textarea "From this starting point what you can offer aligned with honouring yo"
type textarea "From this starting point what you can offer aligned with honouring you"
type textarea "From this starting point what you can offer aligned with honouring your"
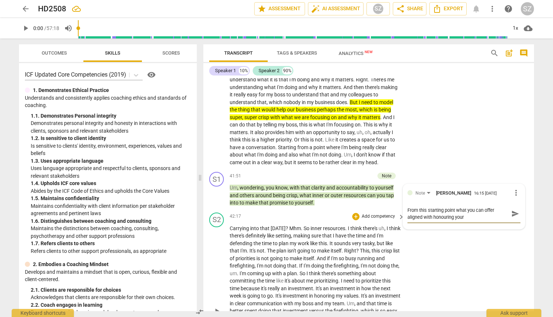
type textarea "From this starting point what you can offer aligned with honouring yours"
type textarea "From this starting point what you can offer aligned with honouring yourse"
type textarea "From this starting point what you can offer aligned with honouring yoursel"
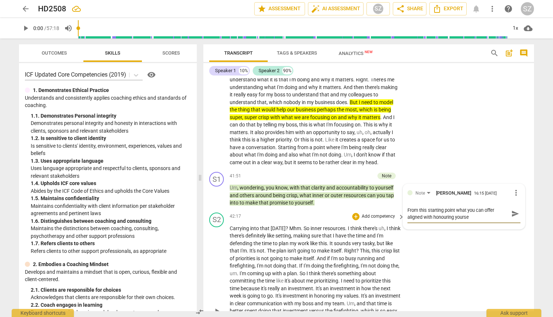
type textarea "From this starting point what you can offer aligned with honouring yoursel"
type textarea "From this starting point what you can offer aligned with honouring yourself"
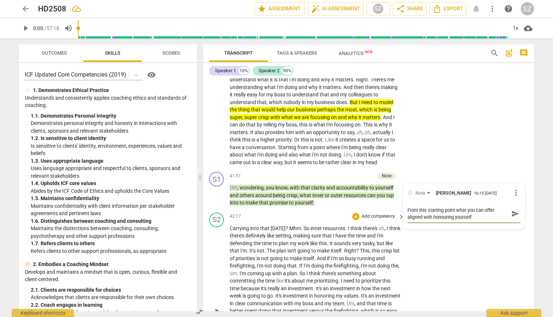
type textarea "From this starting point what you can offer aligned with honouring yourself w"
type textarea "From this starting point what you can offer aligned with honouring yourself wh"
type textarea "From this starting point what you can offer aligned with honouring yourself wha"
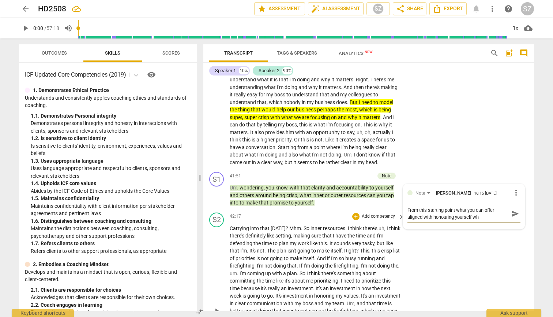
type textarea "From this starting point what you can offer aligned with honouring yourself wha"
type textarea "From this starting point what you can offer aligned with honouring yourself what"
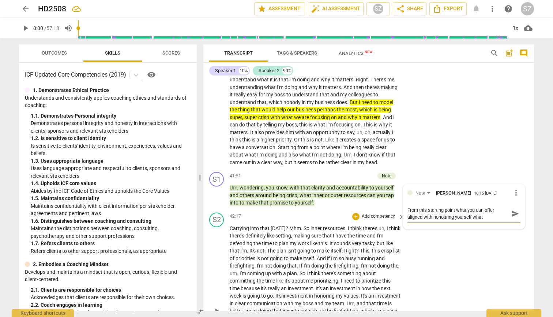
type textarea "From this starting point what you can offer aligned with honouring yourself wha…"
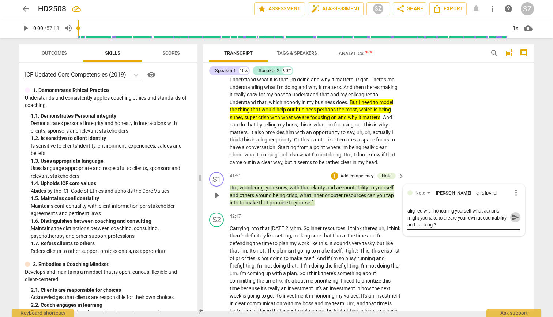
click at [272, 213] on span "send" at bounding box center [516, 217] width 8 height 8
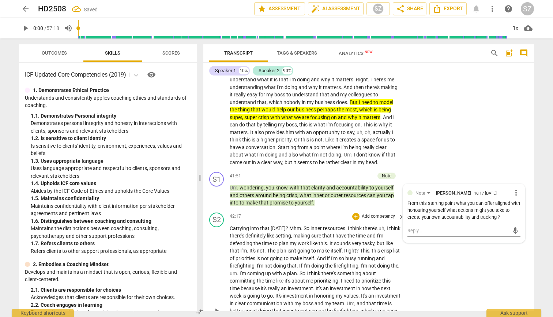
click at [230, 225] on span "Carrying" at bounding box center [240, 228] width 20 height 6
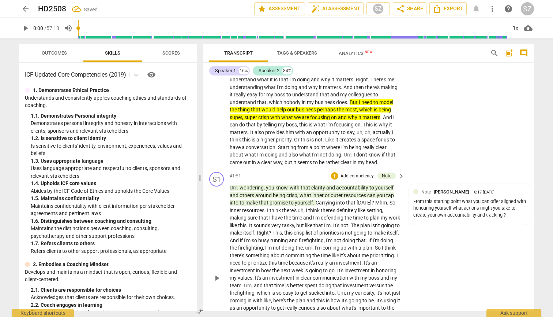
click at [272, 199] on span "?" at bounding box center [374, 202] width 4 height 6
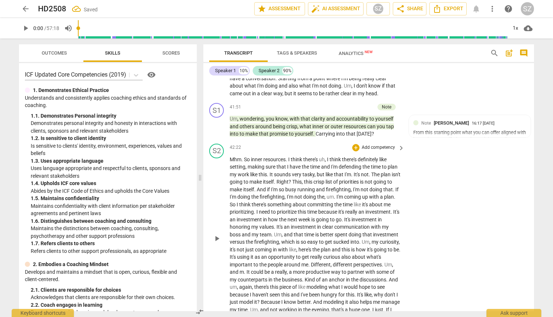
scroll to position [3653, 0]
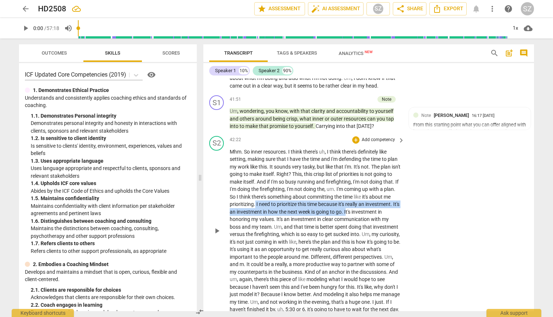
drag, startPoint x: 279, startPoint y: 188, endPoint x: 383, endPoint y: 193, distance: 104.8
click at [272, 193] on p "Mhm . So inner resources . I think there's uh , I think there's definitely like…" at bounding box center [315, 230] width 171 height 165
click at [272, 185] on icon "button" at bounding box center [405, 183] width 4 height 5
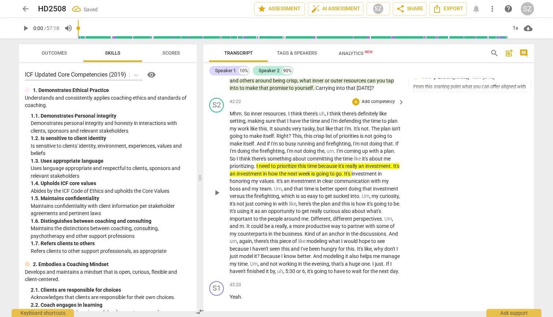
scroll to position [3703, 0]
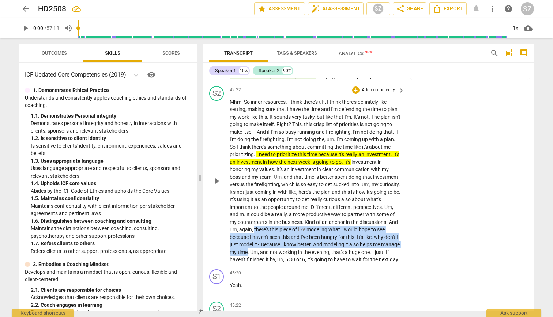
drag, startPoint x: 350, startPoint y: 210, endPoint x: 353, endPoint y: 231, distance: 21.4
click at [272, 231] on p "Mhm . So inner resources . I think there's uh , I think there's definitely like…" at bounding box center [315, 180] width 171 height 165
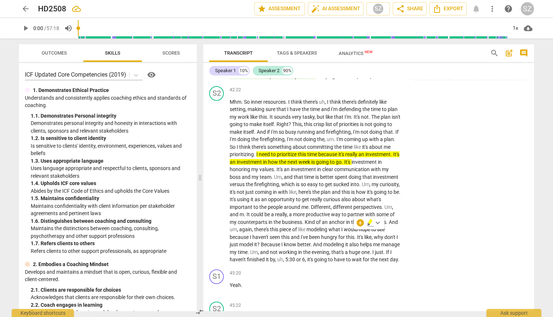
click at [272, 223] on div "+ keyboard_arrow_down" at bounding box center [369, 222] width 31 height 13
click at [272, 223] on icon "button" at bounding box center [370, 221] width 4 height 5
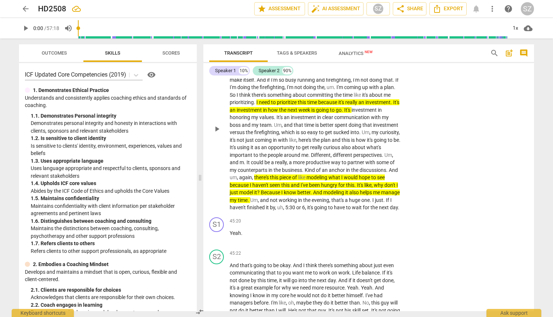
scroll to position [3765, 0]
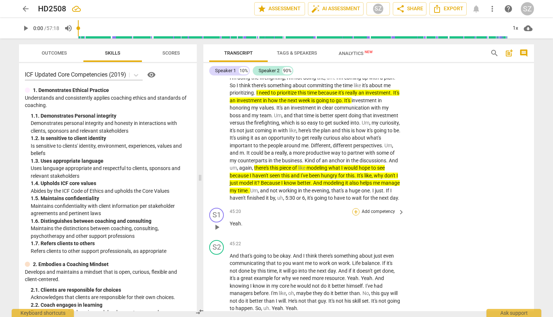
click at [272, 208] on div "+" at bounding box center [355, 211] width 7 height 7
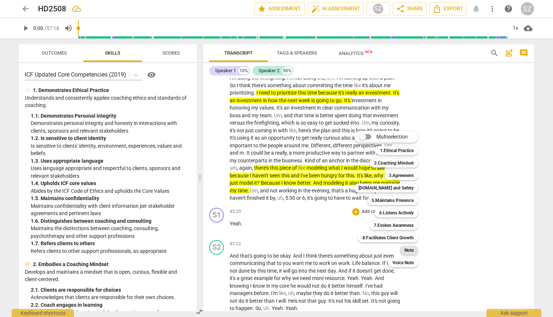
click at [272, 249] on div "Note" at bounding box center [409, 250] width 18 height 9
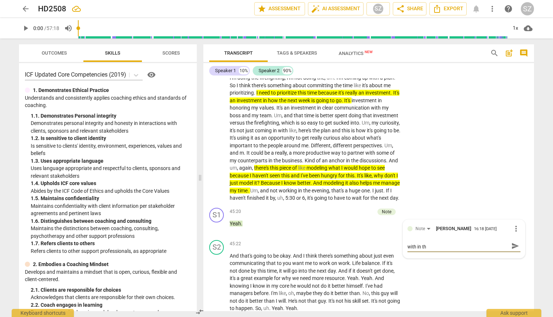
scroll to position [0, 0]
click at [272, 245] on span "send" at bounding box center [516, 249] width 8 height 8
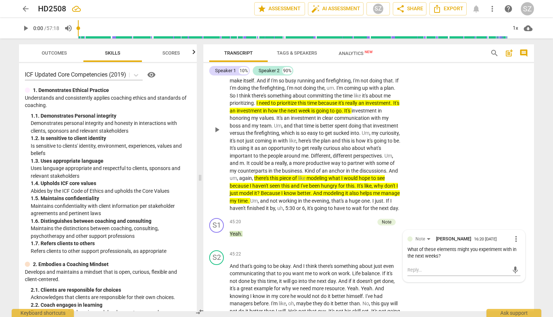
scroll to position [3750, 0]
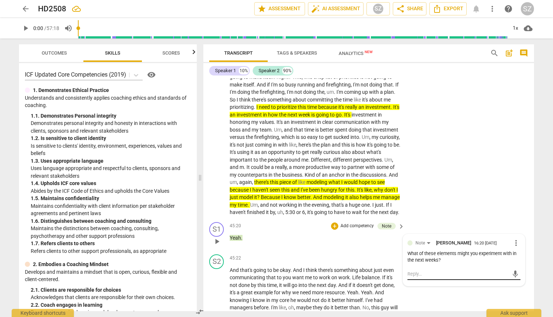
click at [272, 270] on textarea at bounding box center [458, 273] width 101 height 7
click at [272, 273] on span "send" at bounding box center [515, 277] width 11 height 9
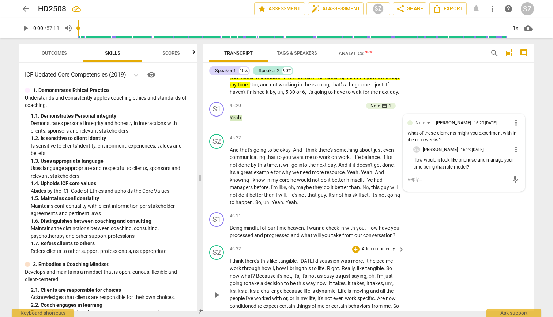
scroll to position [3878, 0]
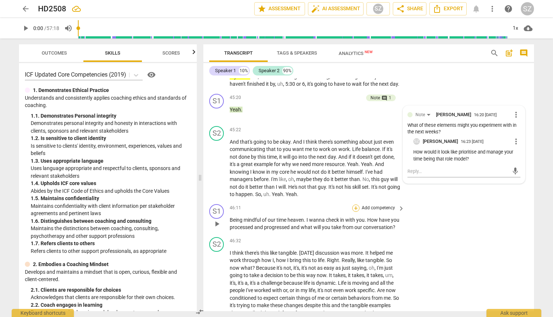
click at [272, 204] on div "+" at bounding box center [355, 207] width 7 height 7
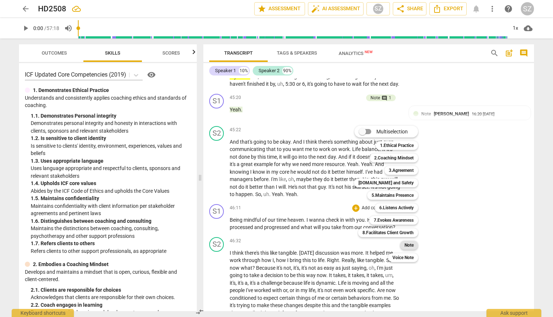
click at [272, 246] on b "Note" at bounding box center [409, 244] width 9 height 9
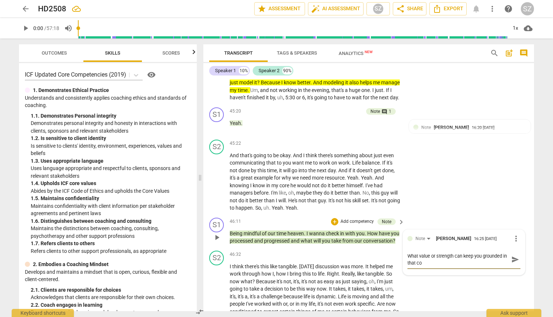
scroll to position [0, 0]
click at [272, 255] on span "send" at bounding box center [516, 259] width 8 height 8
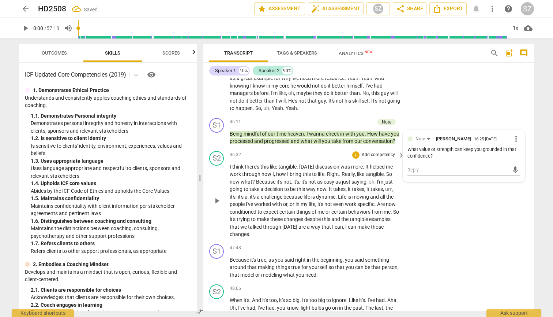
scroll to position [3966, 0]
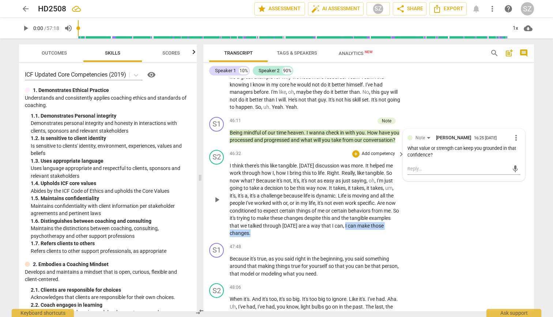
drag, startPoint x: 366, startPoint y: 216, endPoint x: 385, endPoint y: 223, distance: 20.6
click at [272, 223] on p "I think there's this like tangible . Today's discussion was more . It helped me…" at bounding box center [315, 199] width 171 height 75
click at [272, 212] on icon "button" at bounding box center [281, 214] width 7 height 9
click at [272, 263] on span "yourself" at bounding box center [318, 266] width 19 height 6
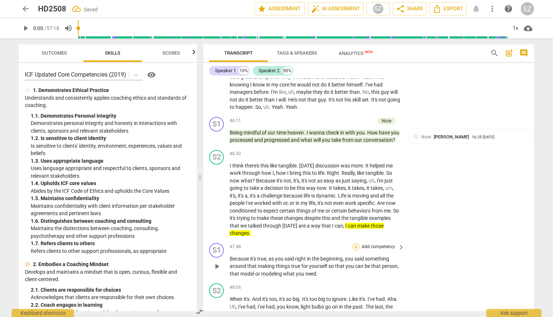
click at [272, 243] on div "+" at bounding box center [355, 246] width 7 height 7
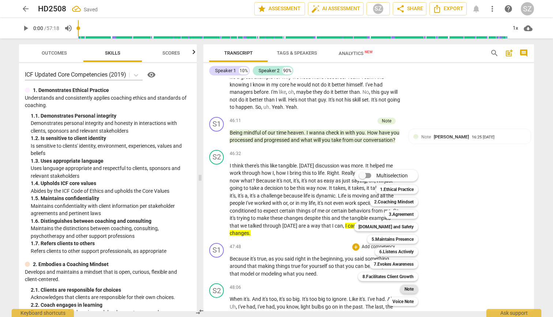
click at [272, 277] on b "Note" at bounding box center [409, 288] width 9 height 9
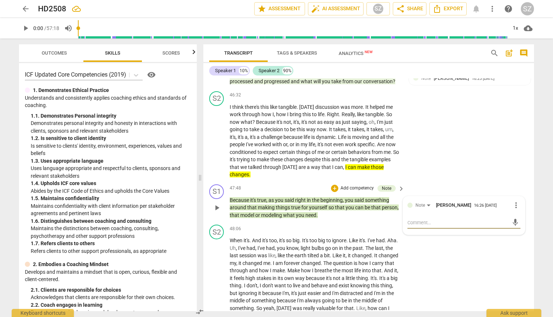
scroll to position [4028, 0]
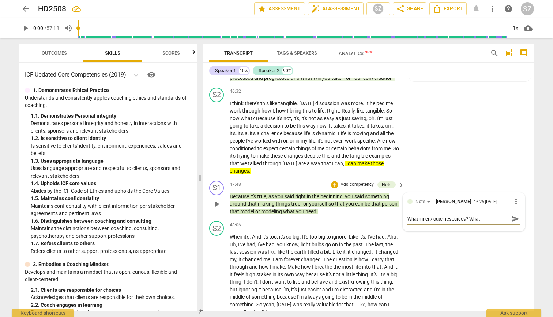
click at [272, 215] on textarea "What inner / outer resources? What" at bounding box center [458, 218] width 101 height 7
drag, startPoint x: 489, startPoint y: 209, endPoint x: 384, endPoint y: 204, distance: 104.8
click at [272, 204] on div "S1 play_arrow pause 47:48 + Add competency Note keyboard_arrow_right Because it…" at bounding box center [369, 198] width 331 height 41
click at [272, 218] on span "send" at bounding box center [516, 222] width 8 height 8
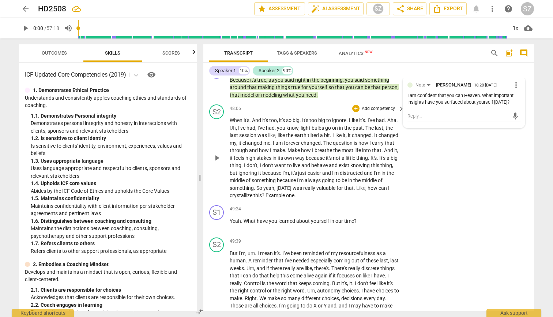
scroll to position [4147, 0]
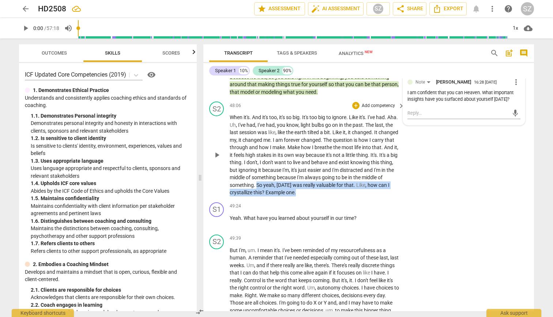
drag, startPoint x: 279, startPoint y: 175, endPoint x: 320, endPoint y: 183, distance: 41.6
click at [272, 183] on p "When it's . And it's too , it's so big . It's too big to ignore . Like it's . I…" at bounding box center [315, 154] width 171 height 83
click at [272, 172] on icon "button" at bounding box center [324, 173] width 3 height 3
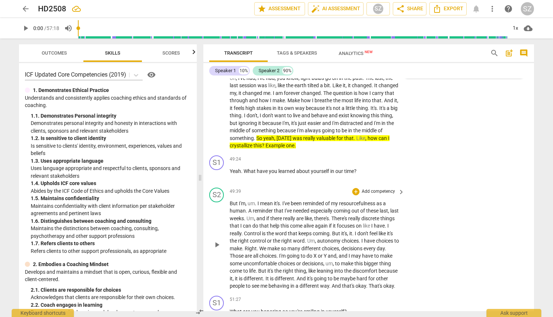
scroll to position [4194, 0]
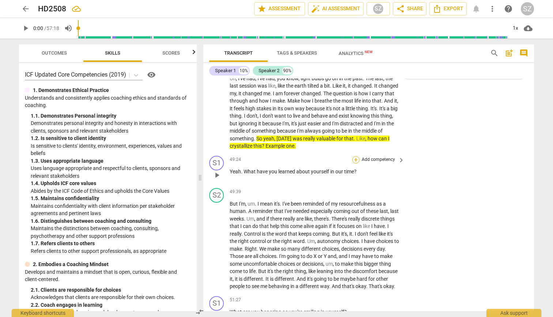
click at [272, 156] on div "+" at bounding box center [355, 159] width 7 height 7
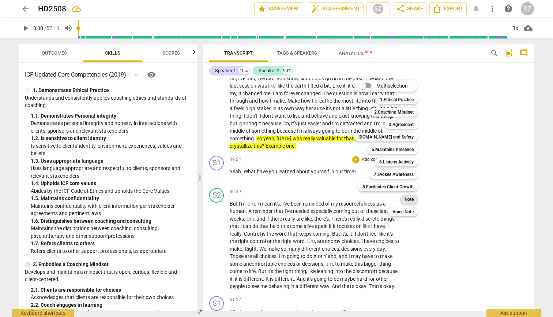
click at [272, 198] on b "Note" at bounding box center [409, 199] width 9 height 9
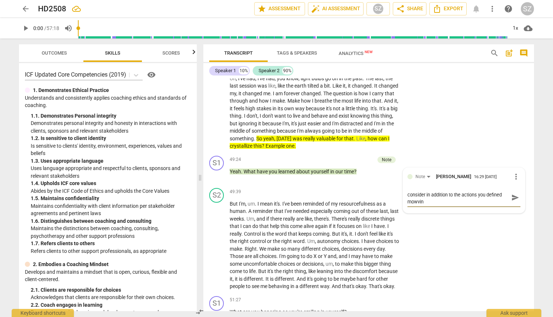
scroll to position [0, 0]
click at [272, 197] on span "send" at bounding box center [516, 201] width 8 height 8
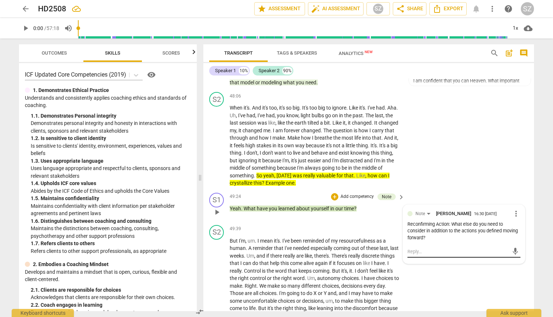
scroll to position [4161, 0]
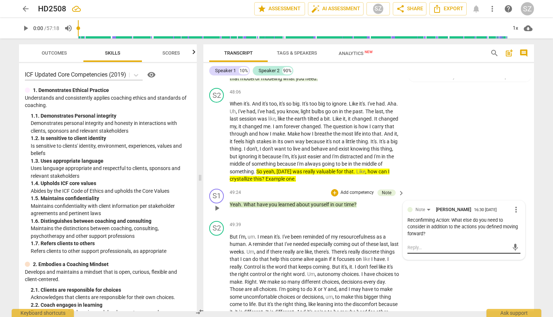
click at [272, 244] on textarea at bounding box center [458, 247] width 101 height 7
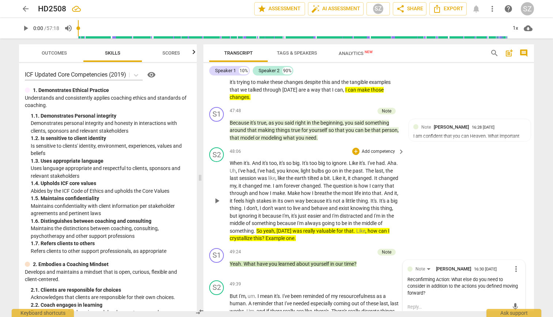
scroll to position [4095, 0]
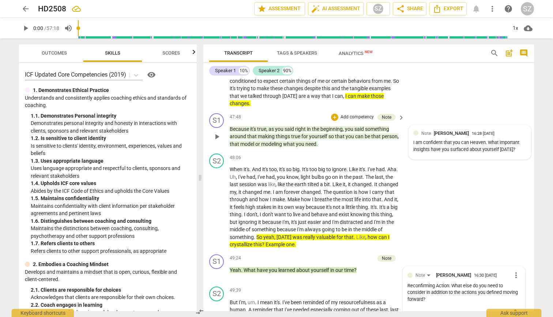
click at [272, 139] on div "I am confident that you can Heaven. What important insights have you surfaced a…" at bounding box center [470, 146] width 113 height 14
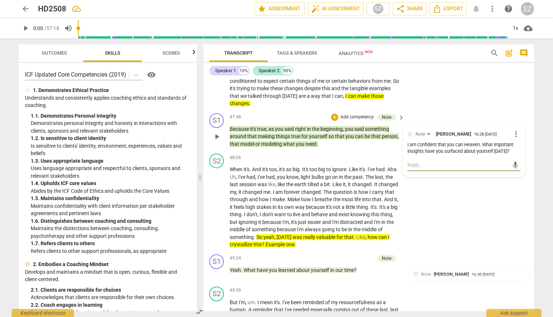
click at [272, 161] on textarea at bounding box center [458, 164] width 101 height 7
click at [272, 164] on span "send" at bounding box center [516, 168] width 8 height 8
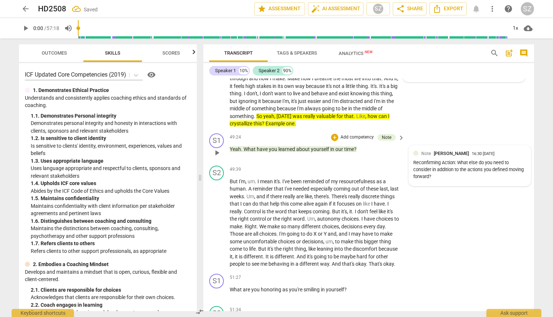
scroll to position [4217, 0]
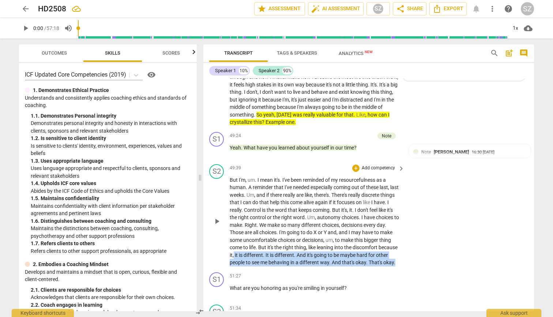
drag, startPoint x: 281, startPoint y: 242, endPoint x: 350, endPoint y: 255, distance: 70.6
click at [272, 255] on p "But I'm , um . I mean it's . I've been reminded of my resourcefulness as a huma…" at bounding box center [315, 221] width 171 height 90
click at [272, 243] on icon "button" at bounding box center [300, 246] width 7 height 9
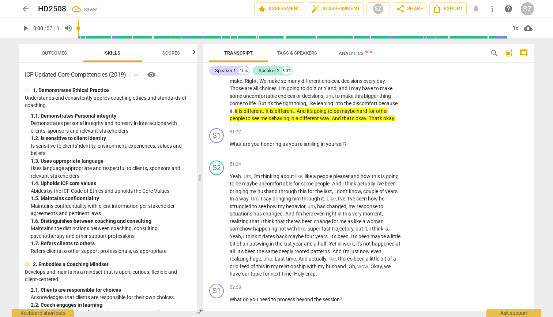
scroll to position [4362, 0]
click at [272, 128] on div "+" at bounding box center [355, 131] width 7 height 7
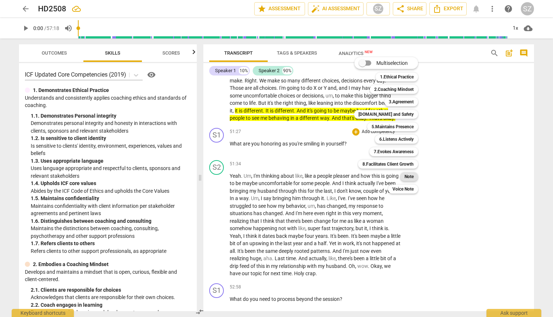
click at [272, 176] on b "Note" at bounding box center [409, 176] width 9 height 9
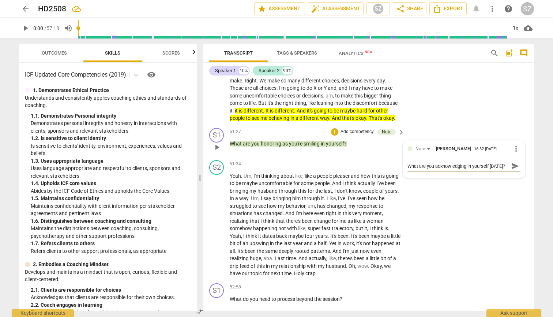
click at [272, 163] on textarea "What are you acknowledging in yourself today?" at bounding box center [458, 166] width 101 height 7
click at [272, 165] on span "send" at bounding box center [516, 169] width 8 height 8
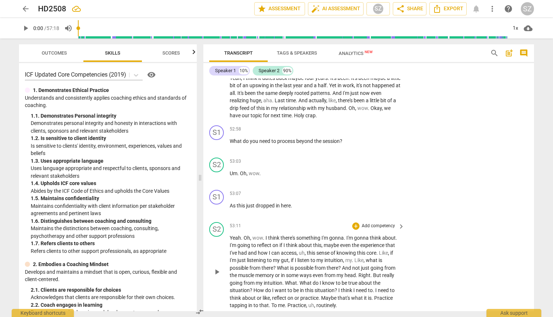
scroll to position [4527, 0]
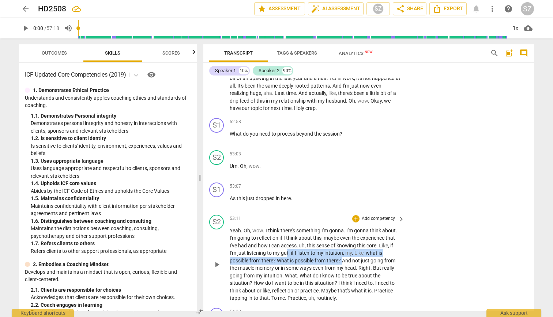
drag, startPoint x: 288, startPoint y: 244, endPoint x: 346, endPoint y: 253, distance: 58.1
click at [272, 253] on p "Yeah . Oh , wow . I think there's something I'm gonna . I'm gonna think about .…" at bounding box center [315, 264] width 171 height 75
click at [272, 239] on icon "button" at bounding box center [360, 239] width 4 height 5
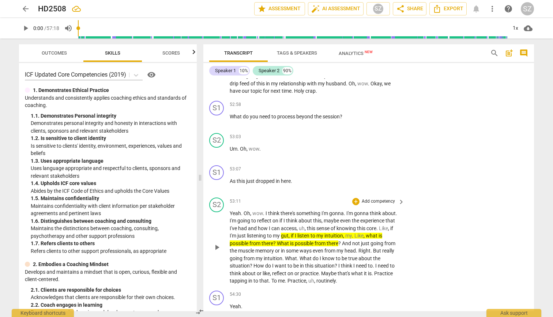
scroll to position [4543, 0]
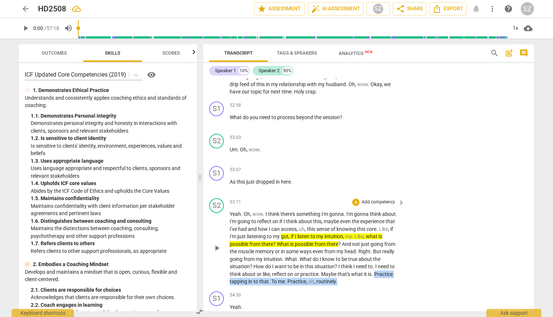
drag, startPoint x: 376, startPoint y: 264, endPoint x: 385, endPoint y: 271, distance: 11.8
click at [272, 271] on p "Yeah . Oh , wow . I think there's something I'm gonna . I'm gonna think about .…" at bounding box center [315, 247] width 171 height 75
click at [272, 261] on icon "button" at bounding box center [354, 259] width 4 height 5
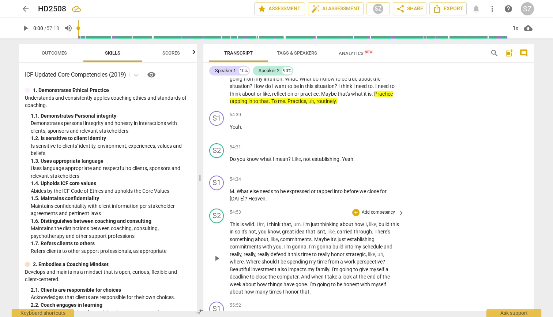
scroll to position [4724, 0]
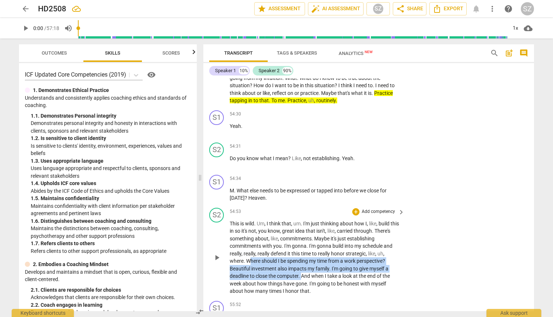
drag, startPoint x: 250, startPoint y: 248, endPoint x: 302, endPoint y: 261, distance: 54.3
click at [272, 261] on p "This is wild . Um , I think that , um . I'm just thinking about how I , like , …" at bounding box center [315, 257] width 171 height 75
click at [272, 255] on icon "button" at bounding box center [318, 255] width 3 height 3
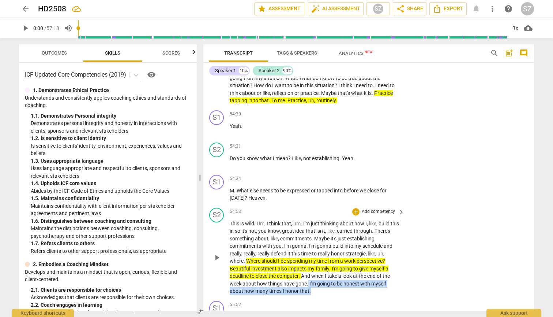
drag, startPoint x: 309, startPoint y: 270, endPoint x: 321, endPoint y: 280, distance: 15.8
click at [272, 277] on p "This is wild . Um , I think that , um . I'm just thinking about how I , like , …" at bounding box center [315, 257] width 171 height 75
click at [272, 270] on icon "button" at bounding box center [327, 268] width 7 height 9
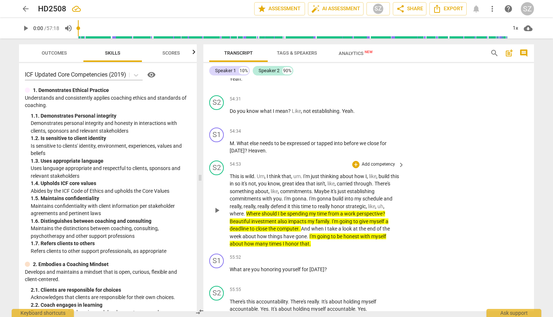
scroll to position [4772, 0]
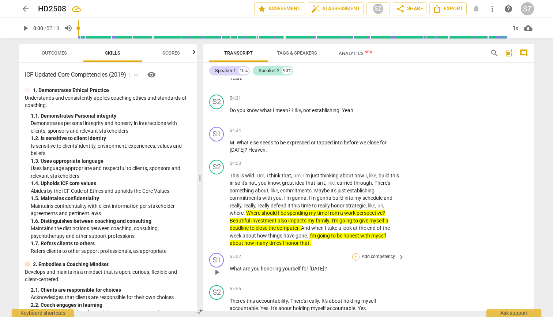
click at [272, 253] on div "+" at bounding box center [355, 256] width 7 height 7
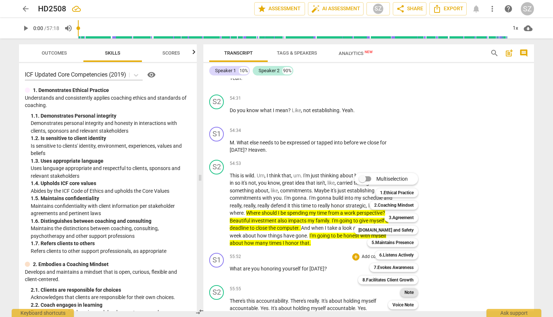
click at [272, 277] on div "Note" at bounding box center [409, 292] width 18 height 9
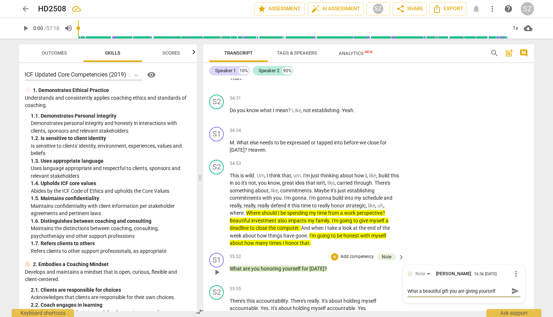
click at [272, 277] on span "send" at bounding box center [516, 291] width 8 height 8
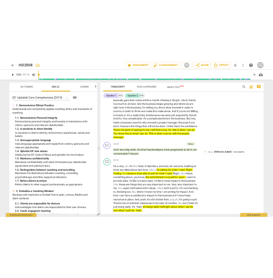
scroll to position [3181, 0]
